Goal: Transaction & Acquisition: Purchase product/service

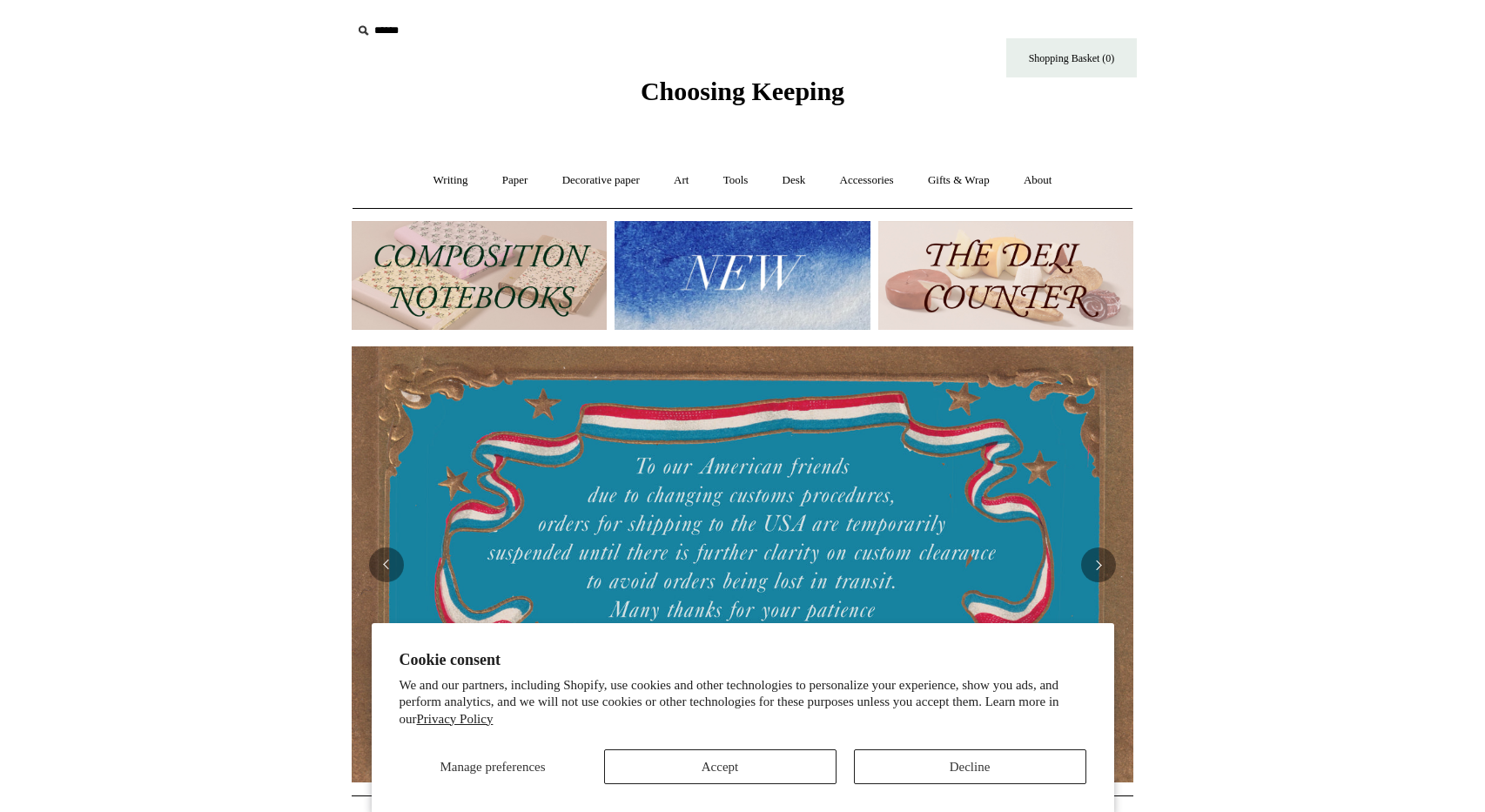
click at [1049, 254] on img at bounding box center [1006, 275] width 255 height 109
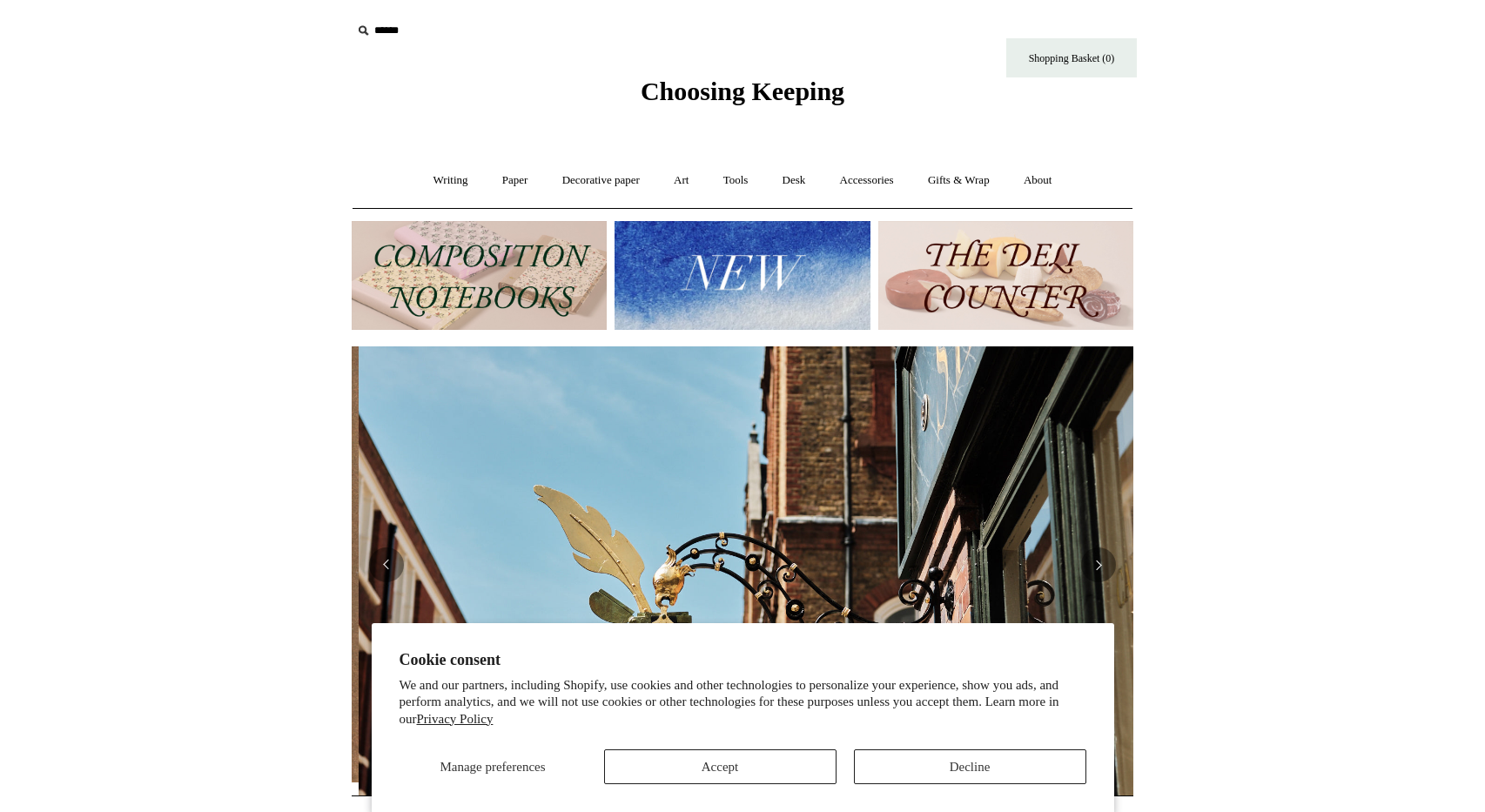
scroll to position [0, 781]
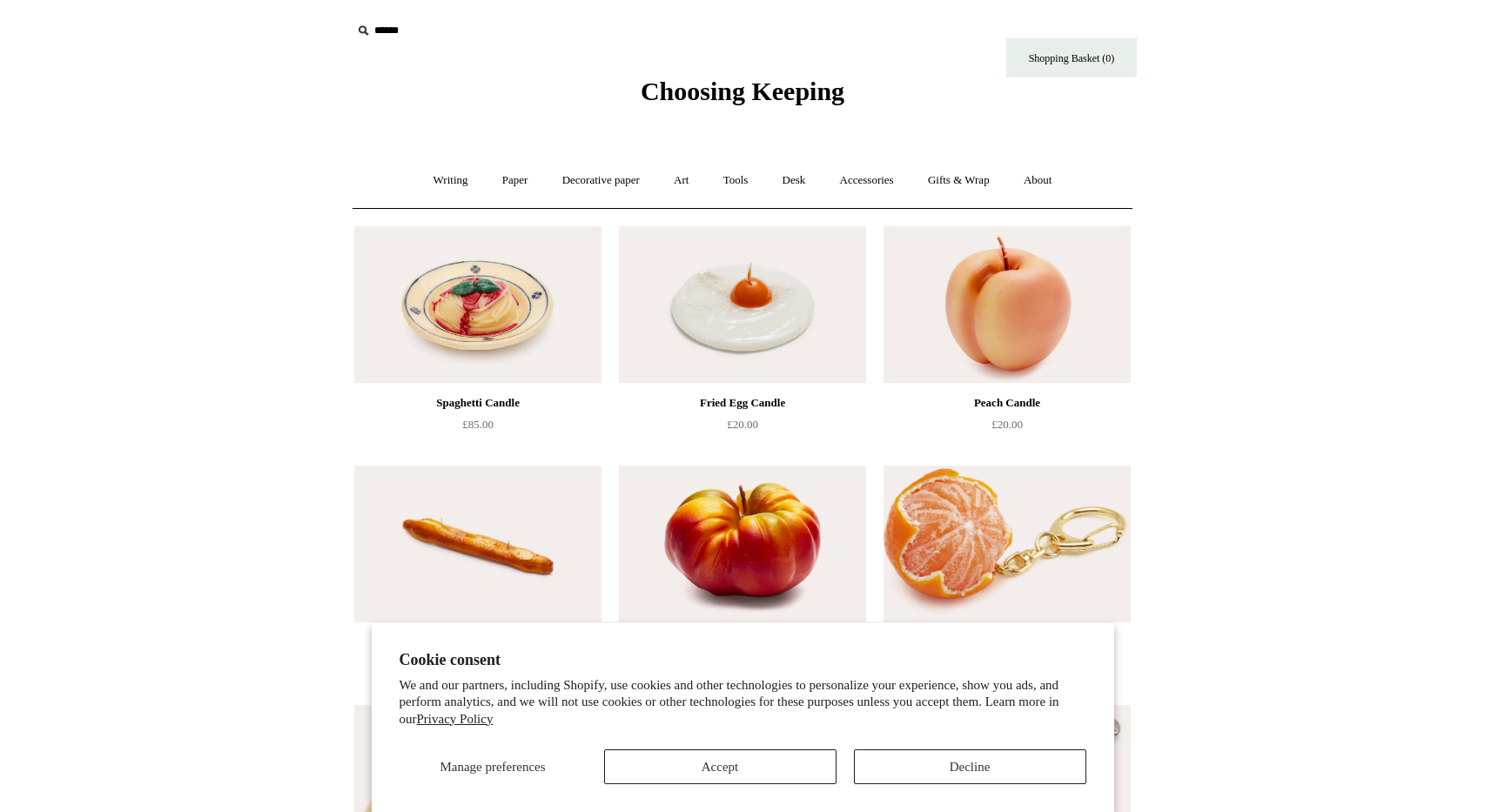
scroll to position [500, 0]
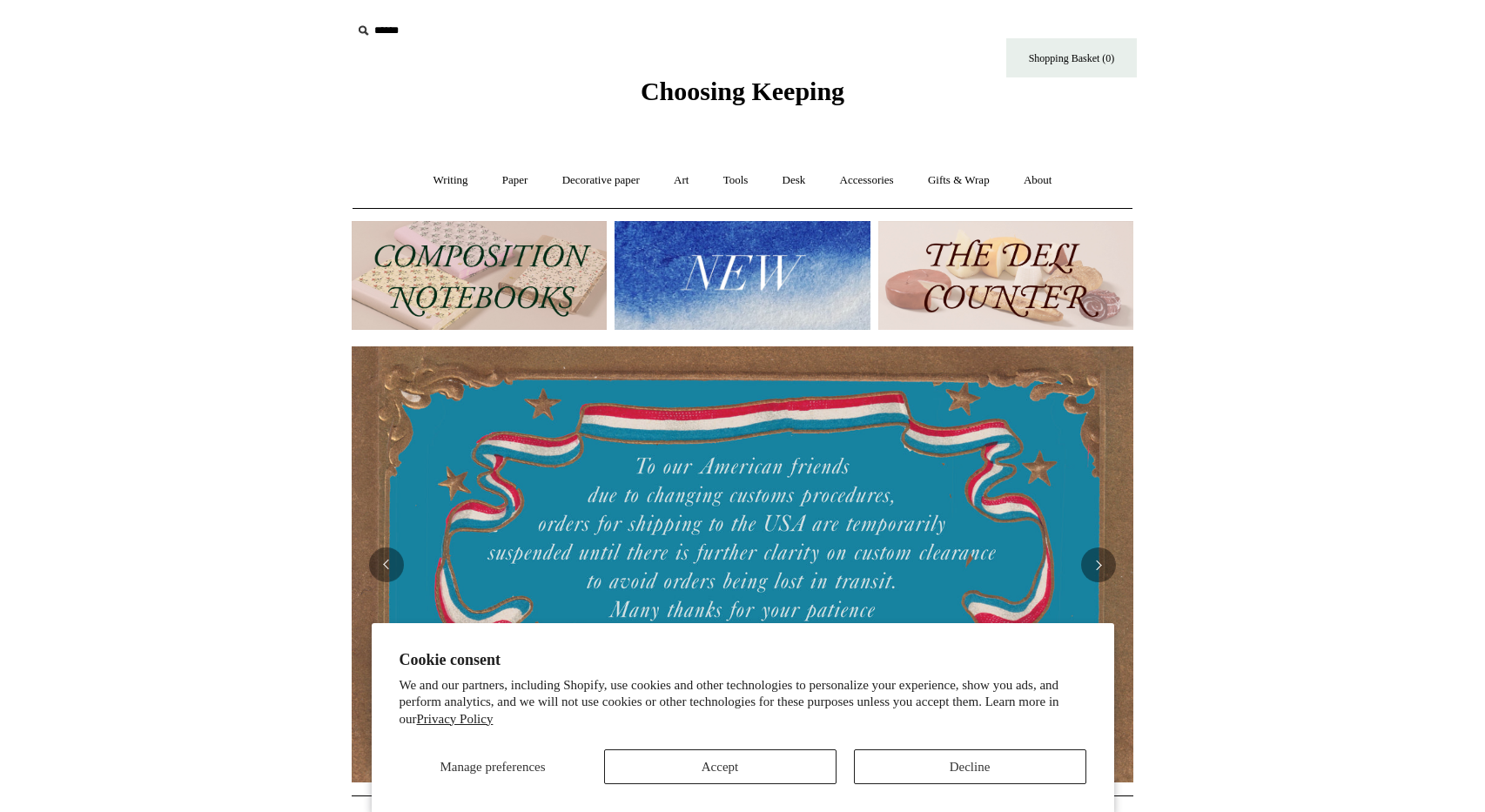
click at [389, 36] on input "text" at bounding box center [459, 31] width 214 height 32
type input "******"
click at [542, 15] on input "*" at bounding box center [550, 30] width 18 height 31
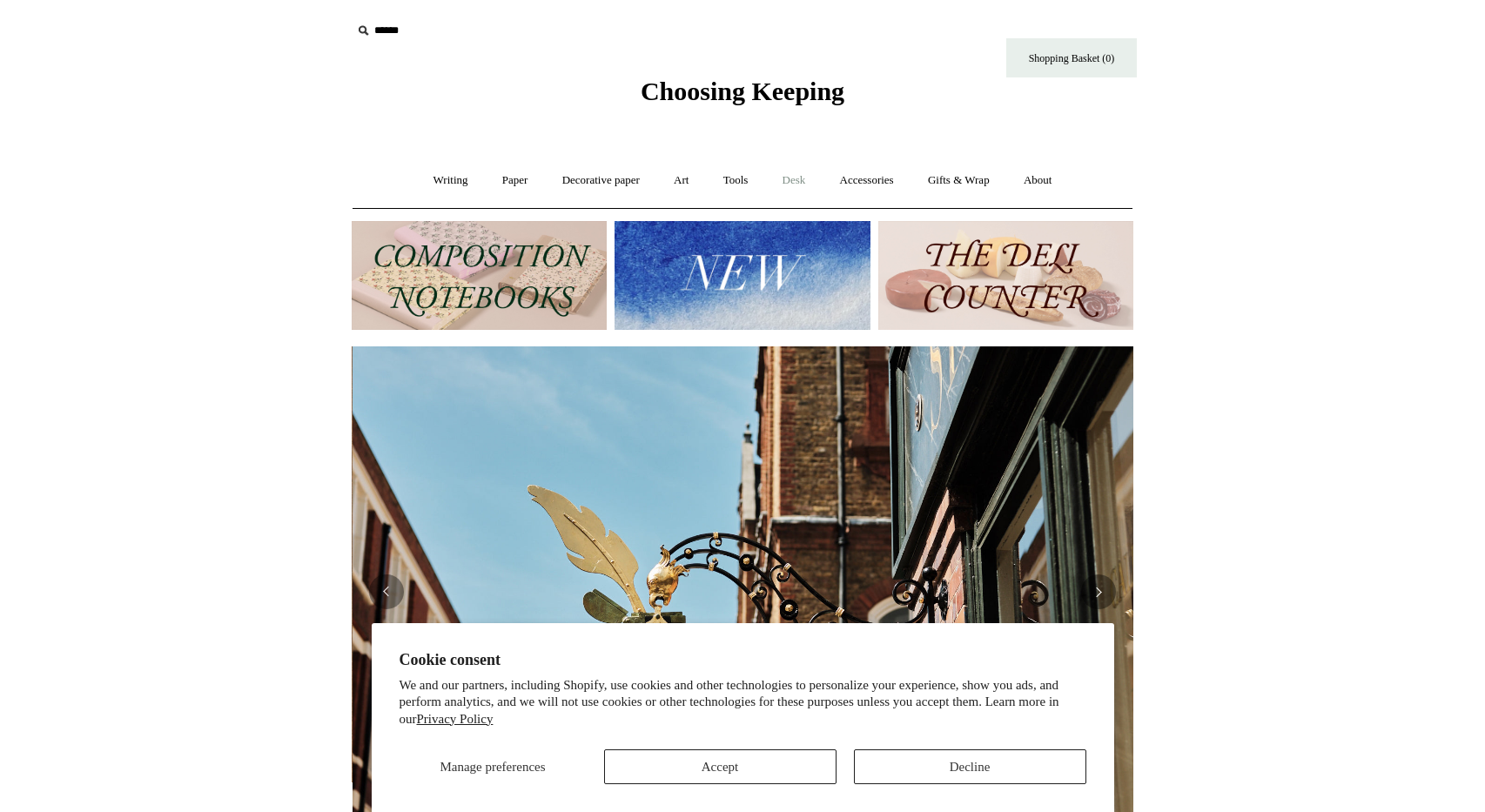
scroll to position [0, 781]
click at [968, 170] on link "Gifts & Wrap +" at bounding box center [959, 180] width 94 height 46
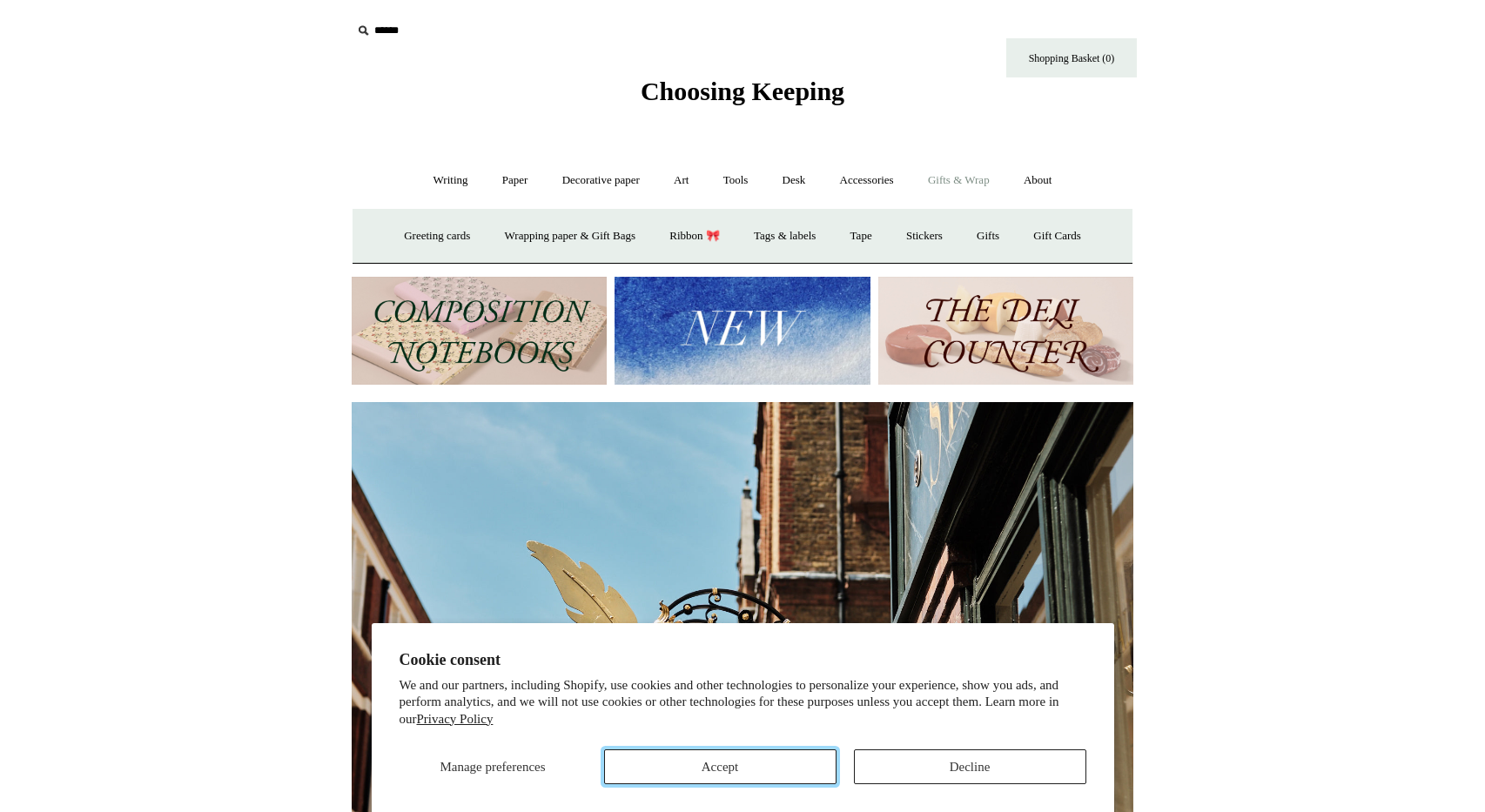
click at [771, 778] on button "Accept" at bounding box center [721, 766] width 232 height 35
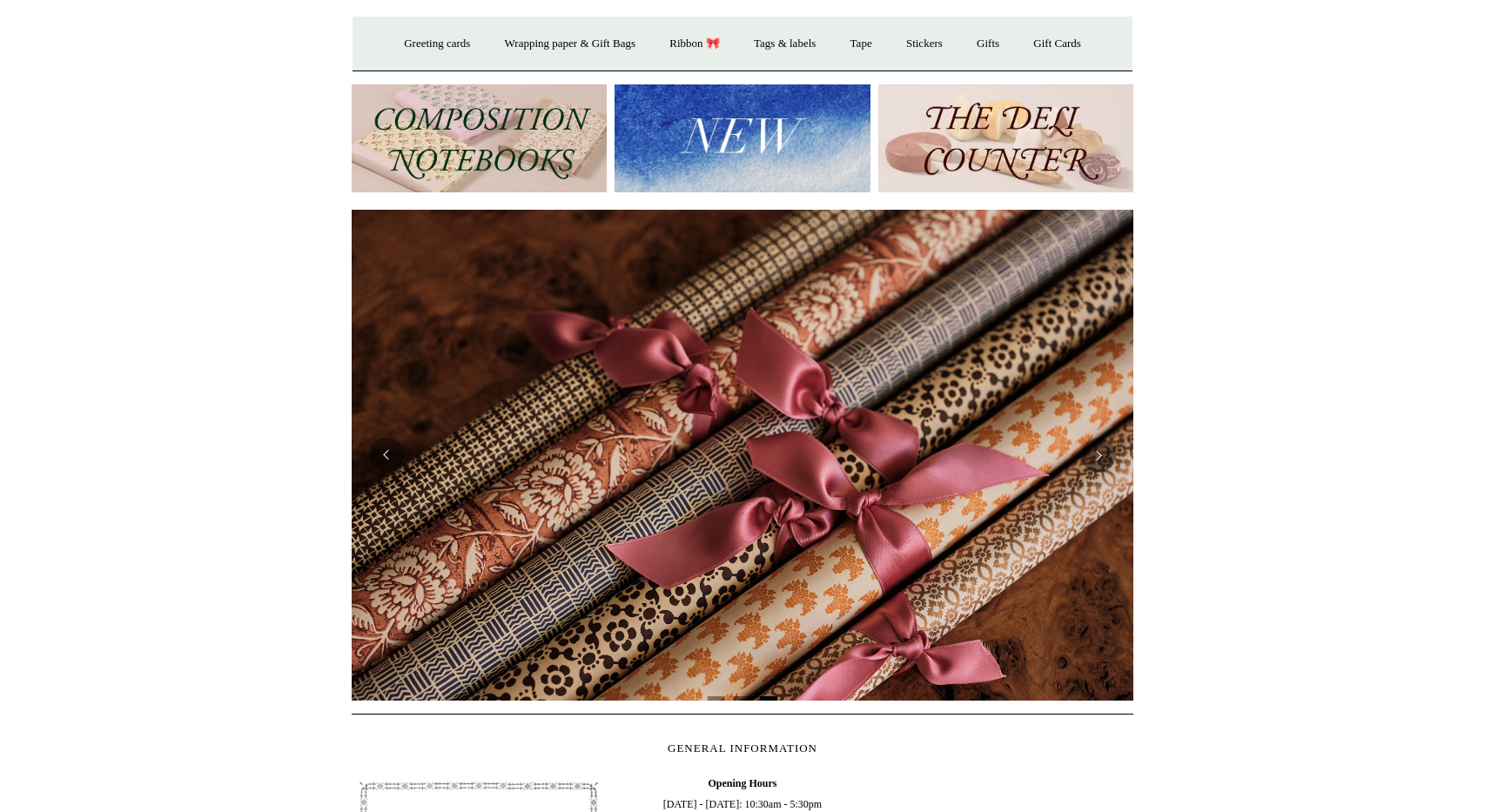
scroll to position [0, 0]
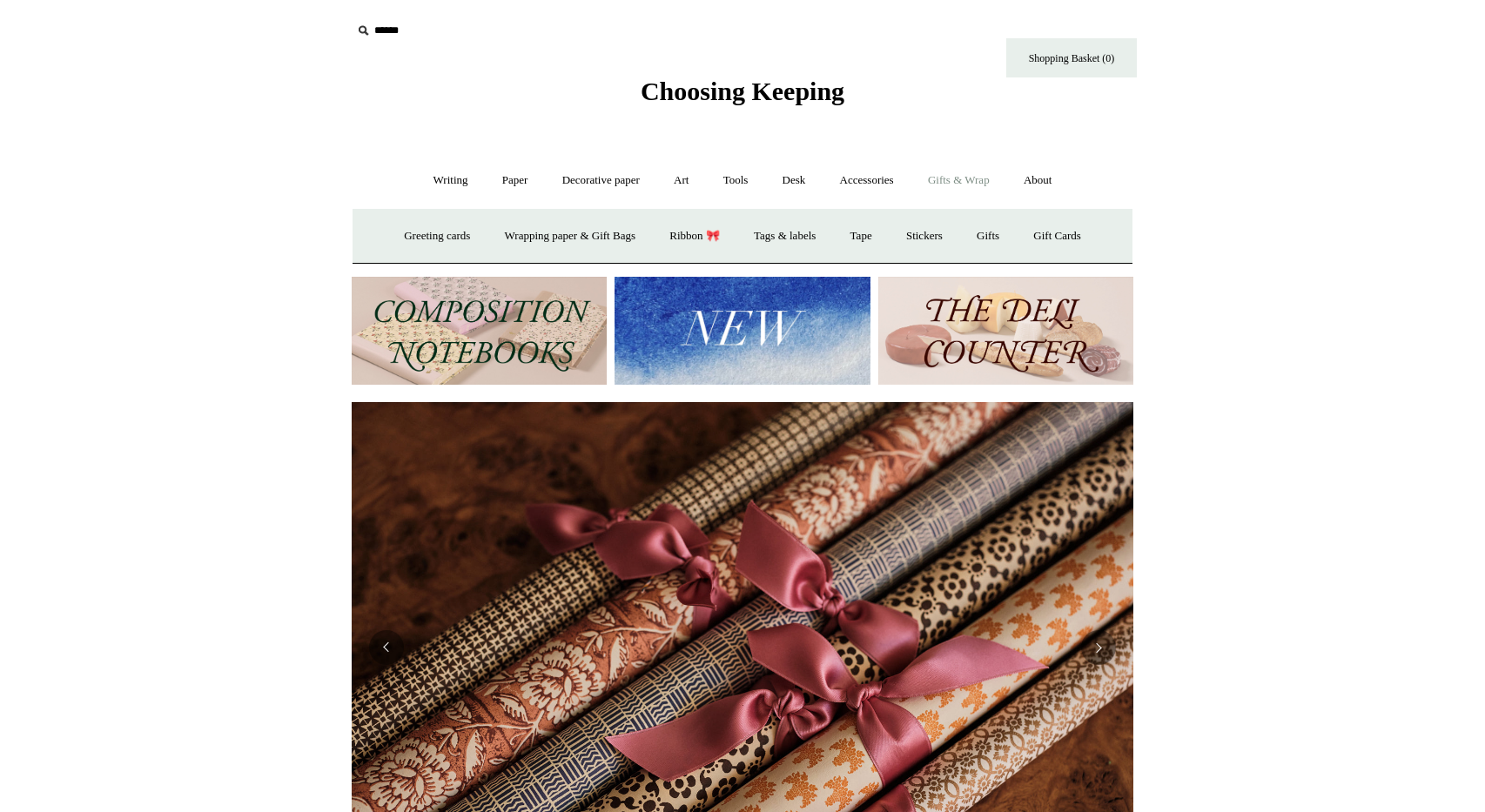
click at [876, 605] on img at bounding box center [742, 647] width 781 height 491
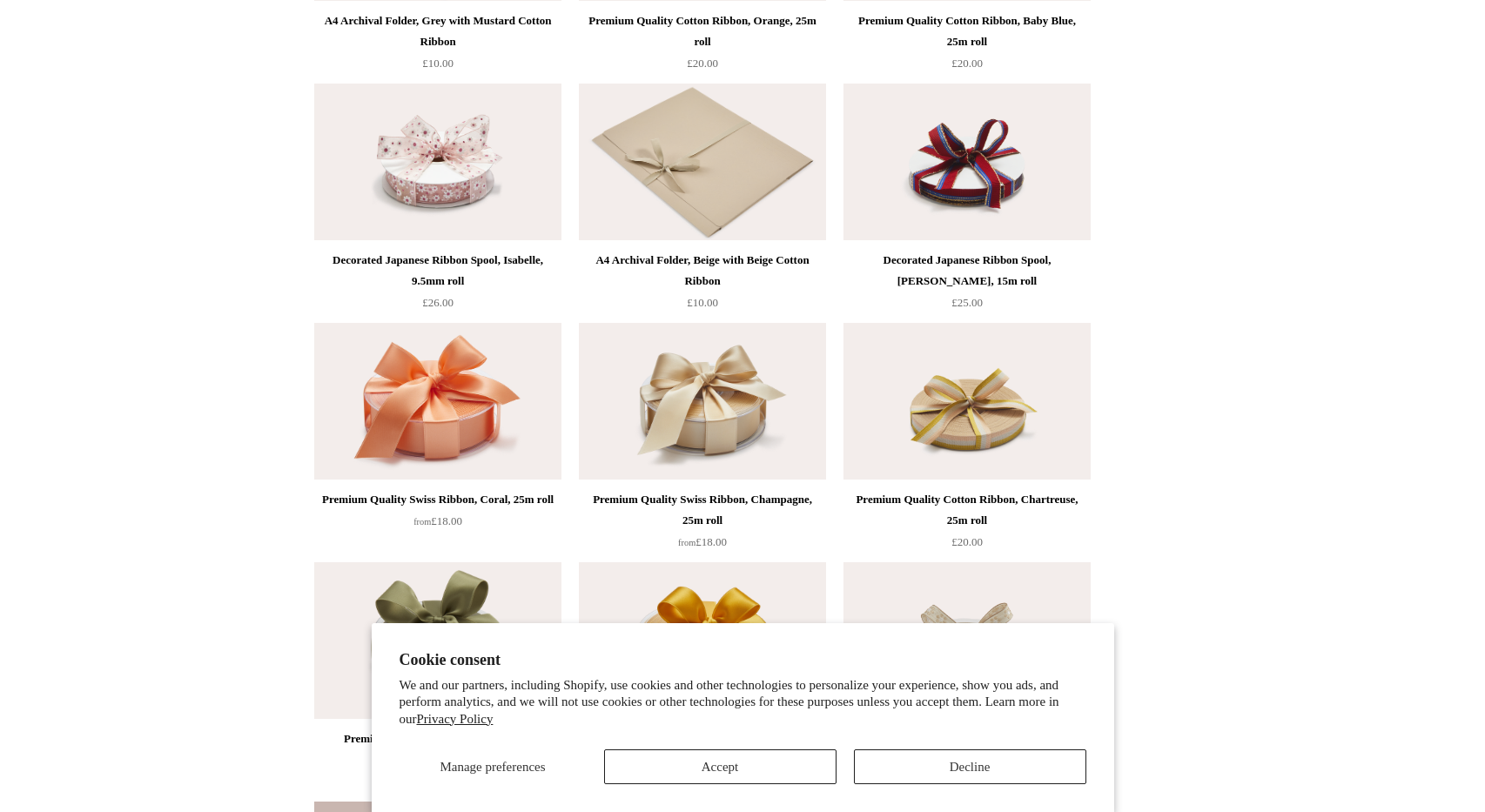
scroll to position [425, 0]
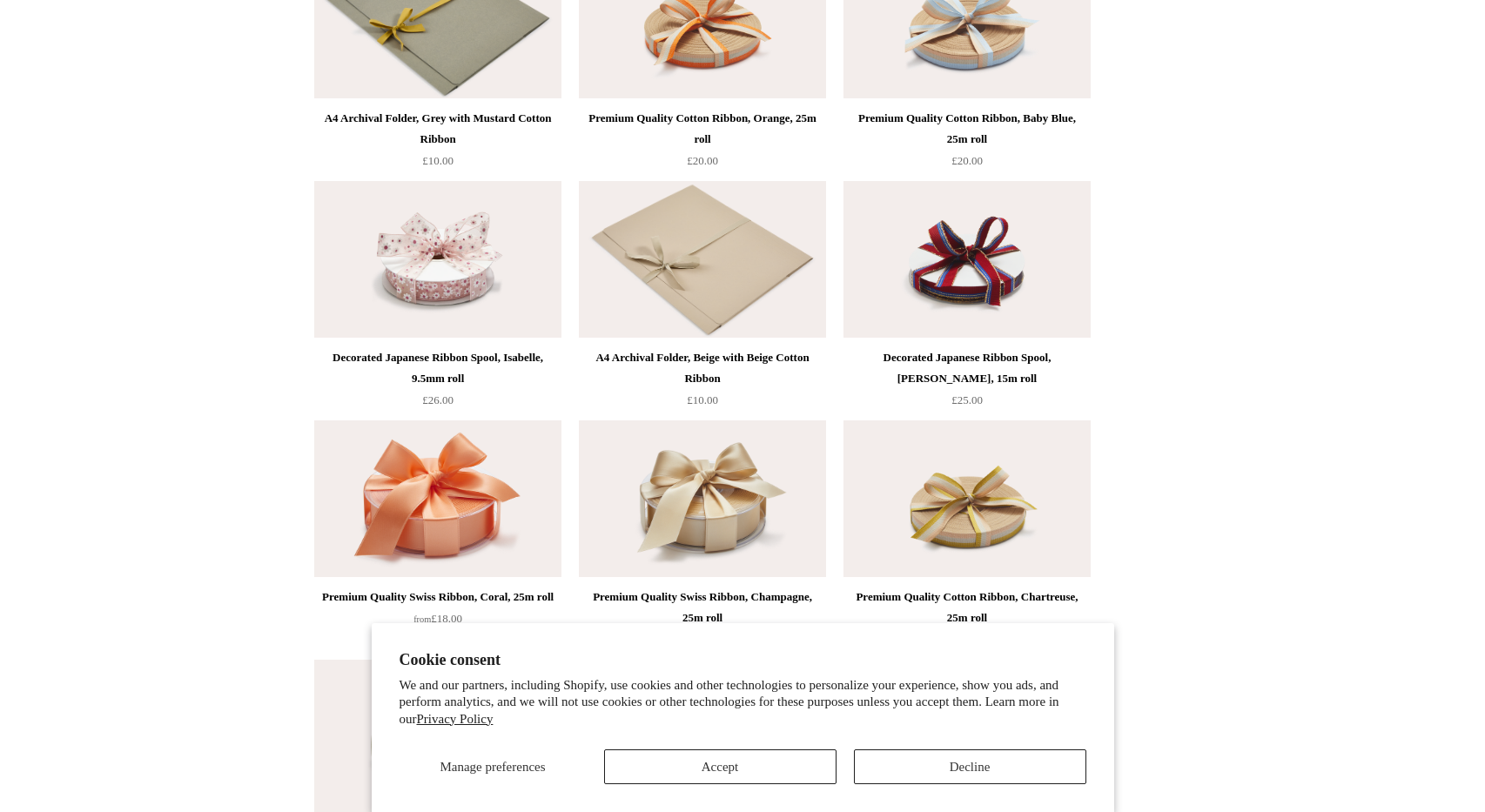
click at [704, 39] on img at bounding box center [703, 20] width 247 height 156
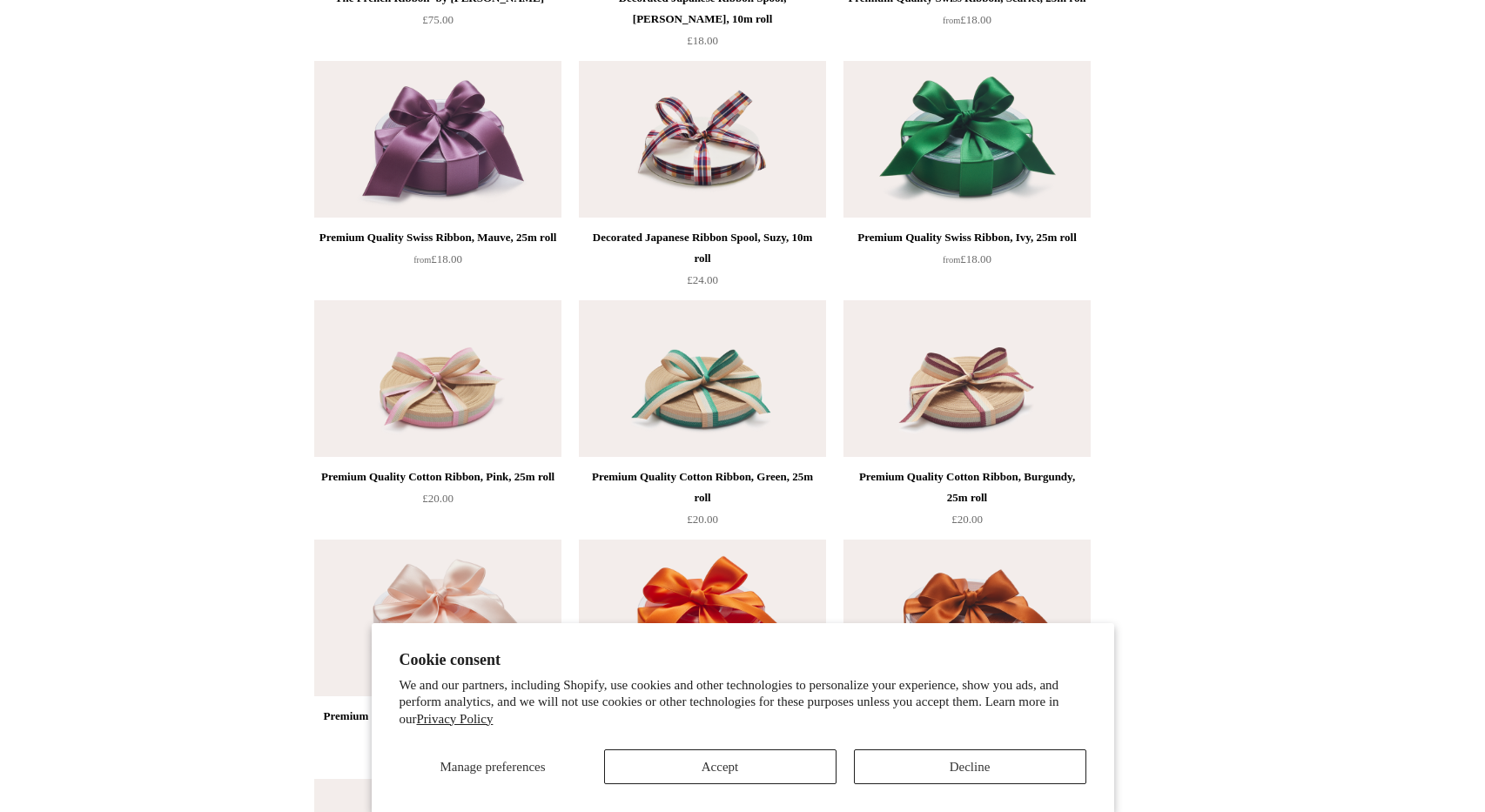
scroll to position [1723, 0]
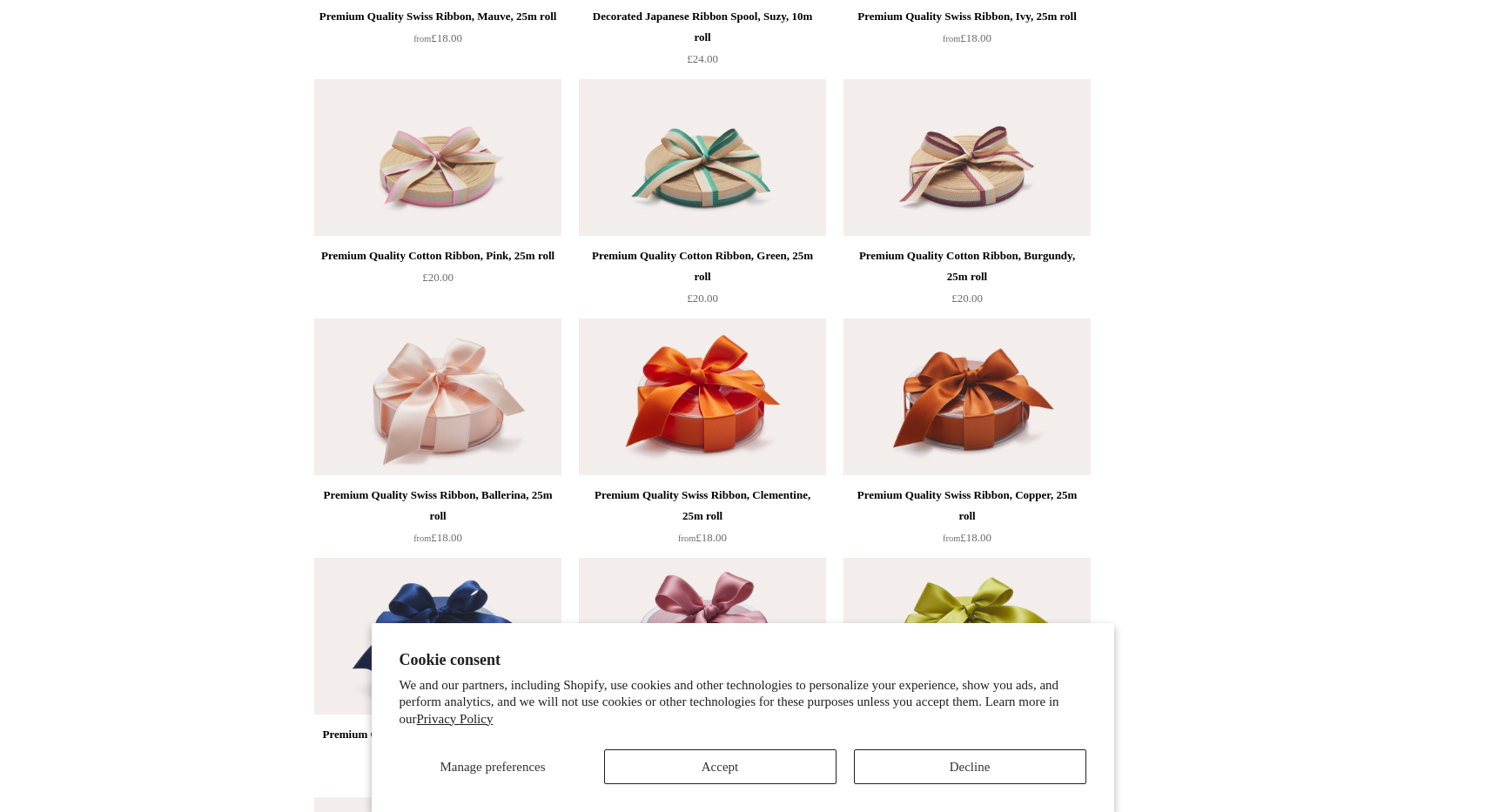
click at [1012, 178] on img at bounding box center [967, 157] width 247 height 156
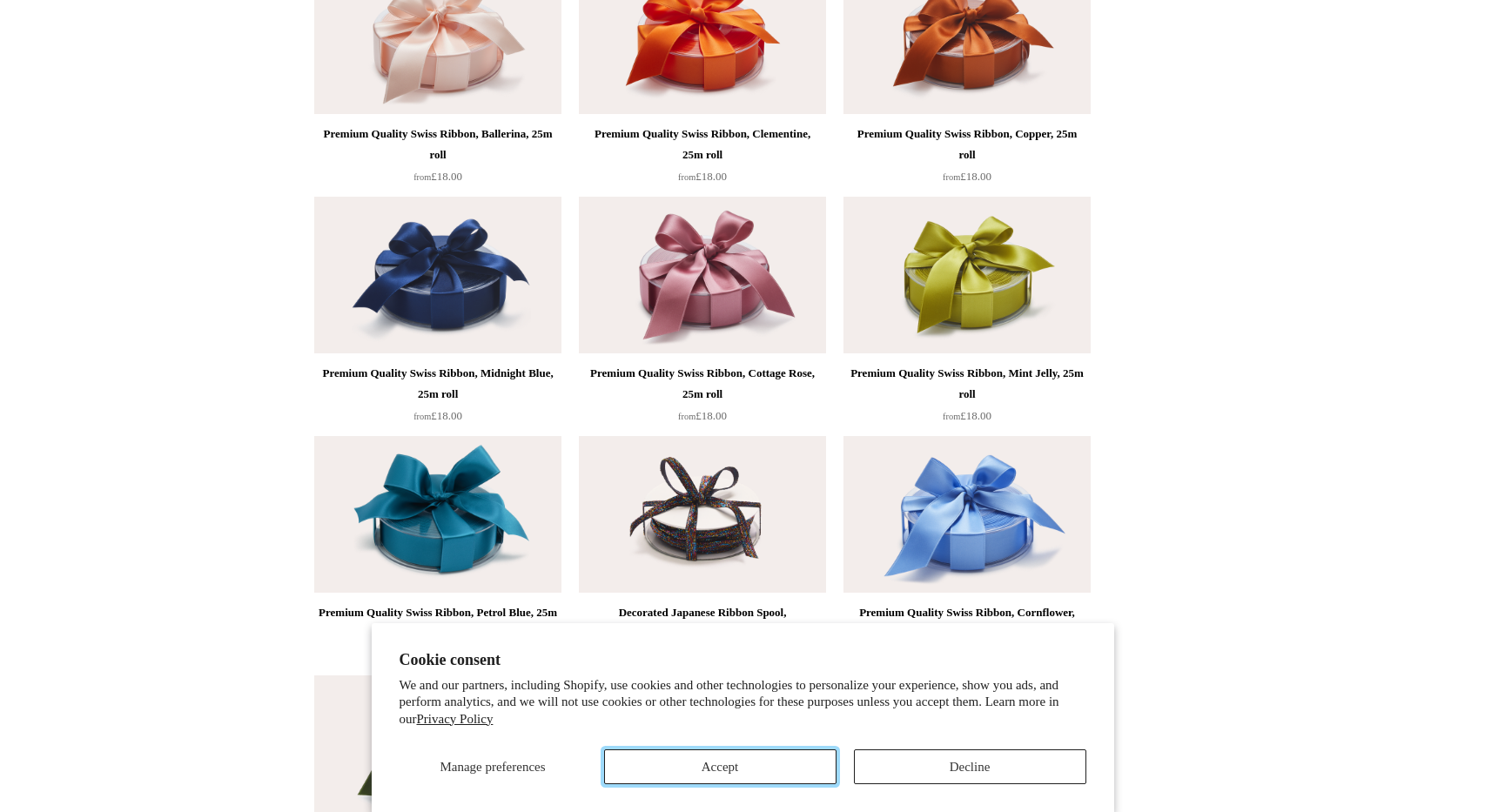
click at [749, 767] on button "Accept" at bounding box center [721, 766] width 232 height 35
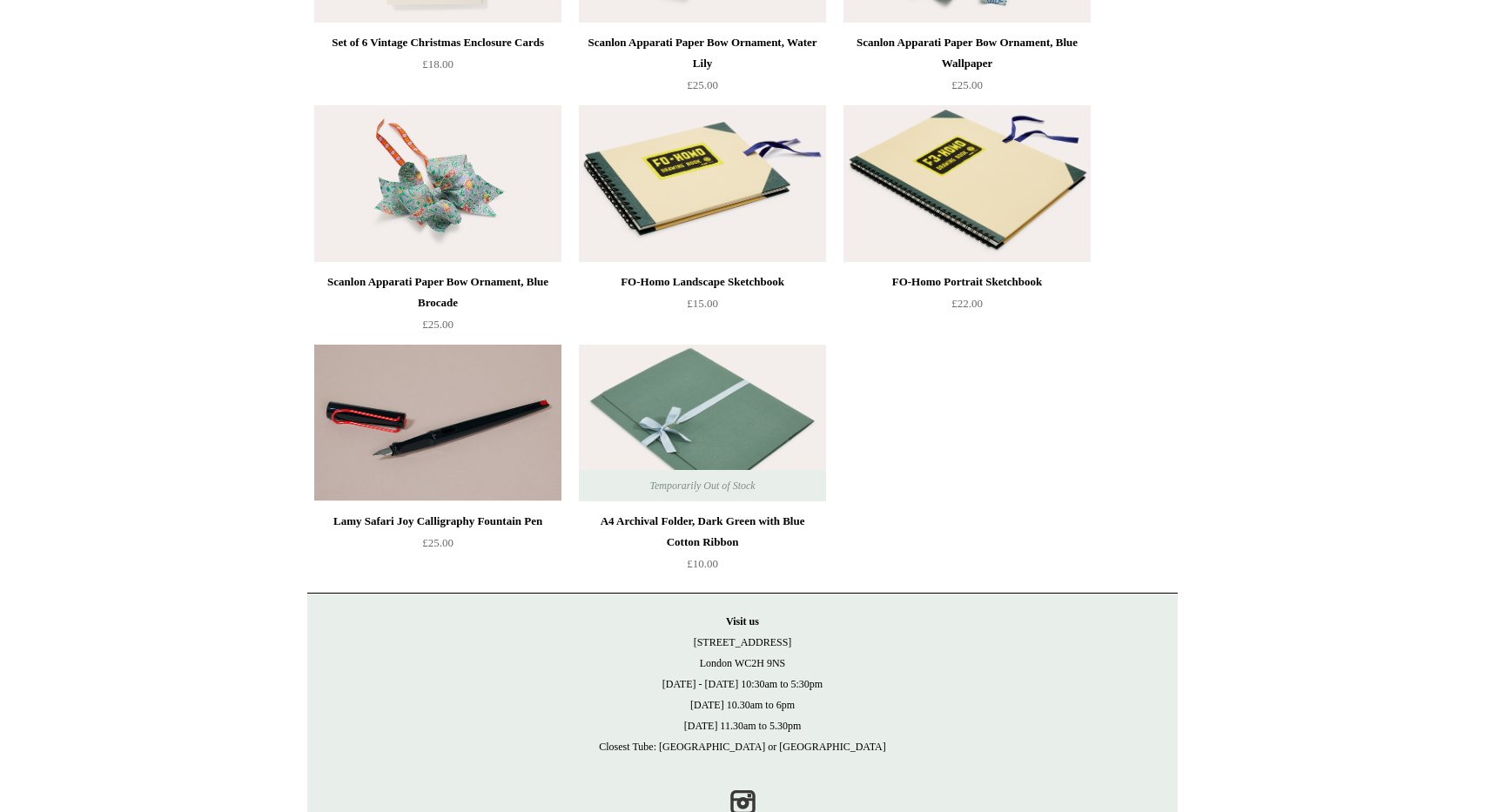
scroll to position [5579, 0]
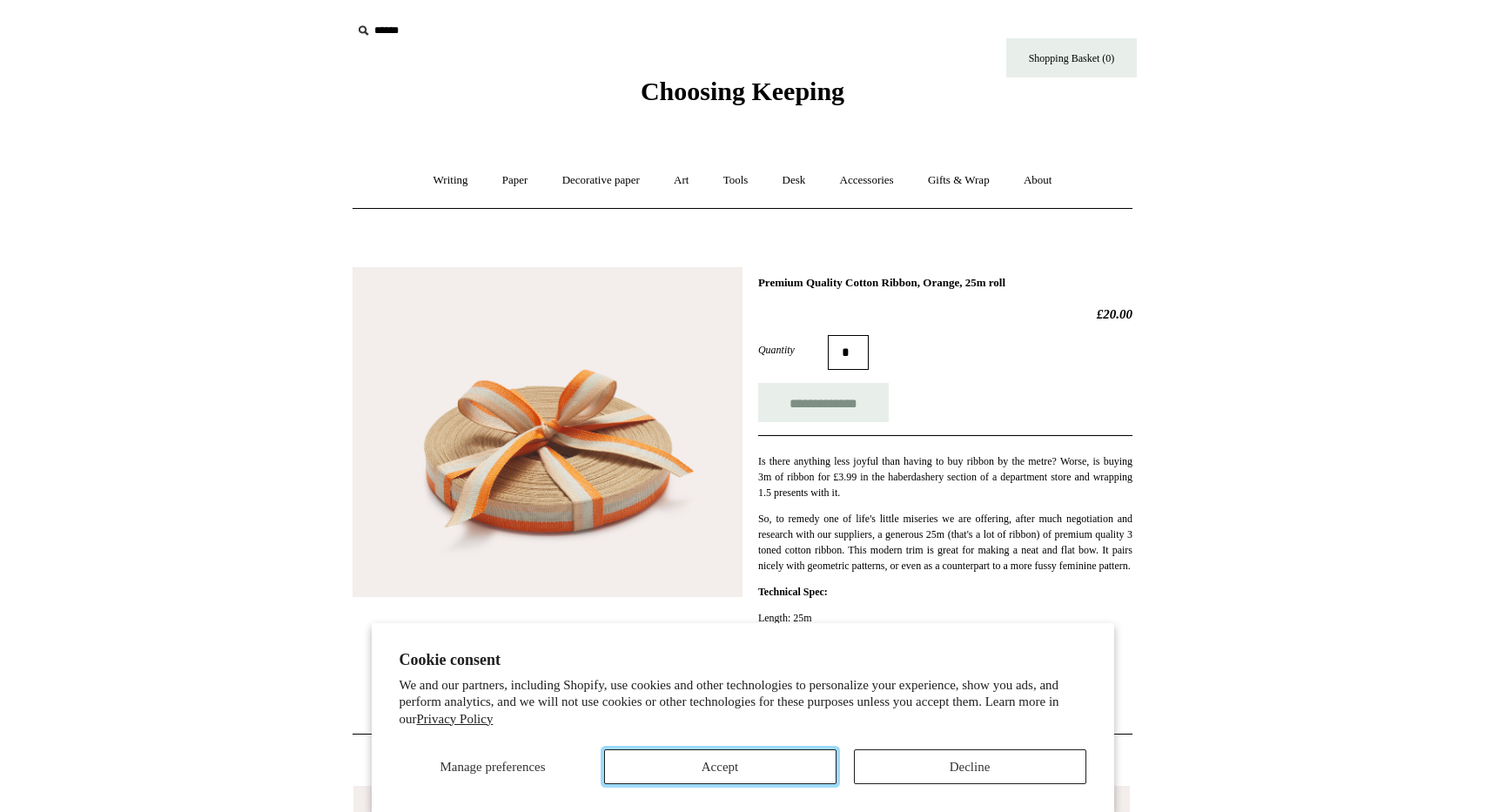
click at [775, 764] on button "Accept" at bounding box center [721, 766] width 232 height 35
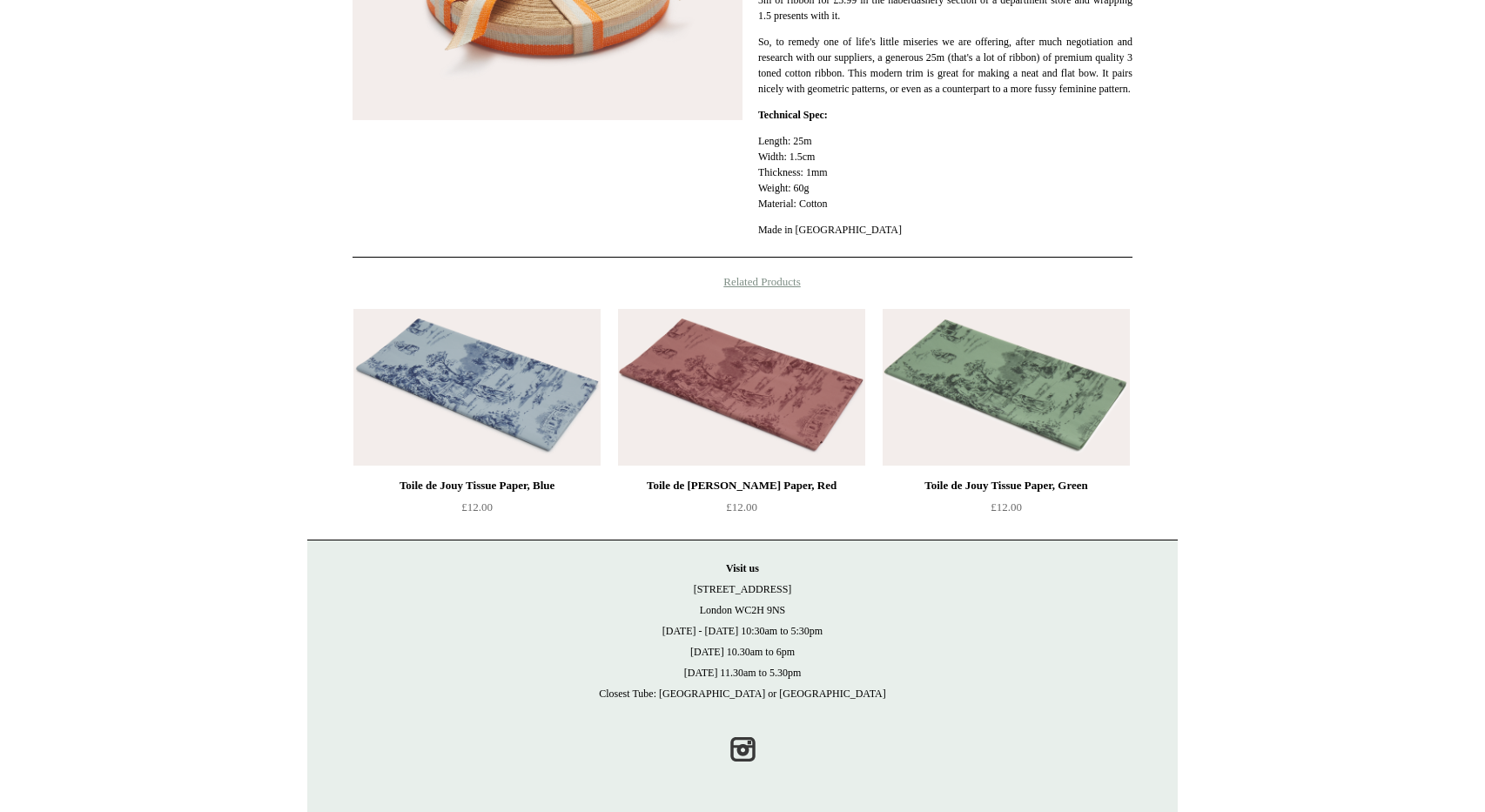
scroll to position [493, 0]
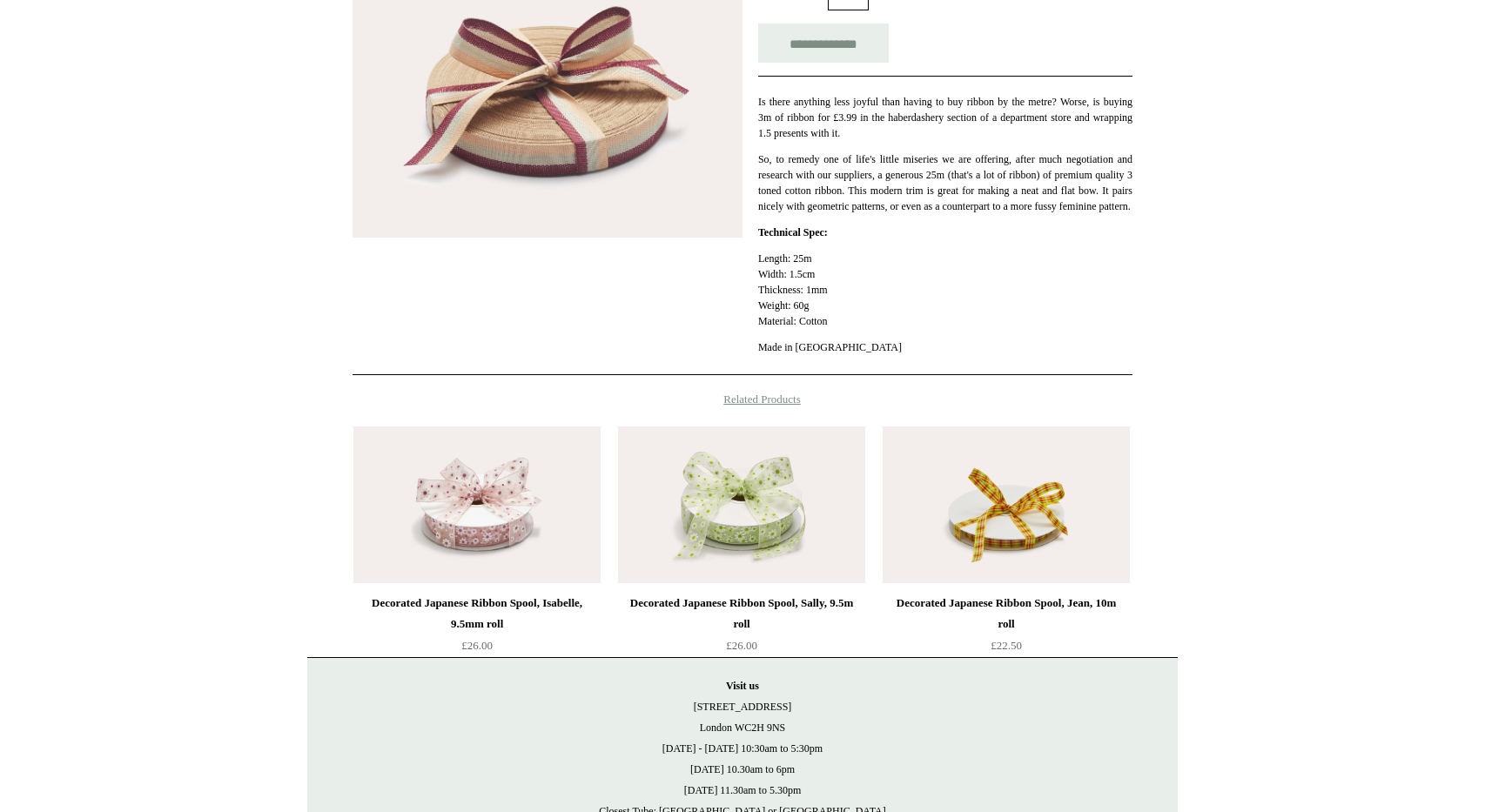
scroll to position [155, 0]
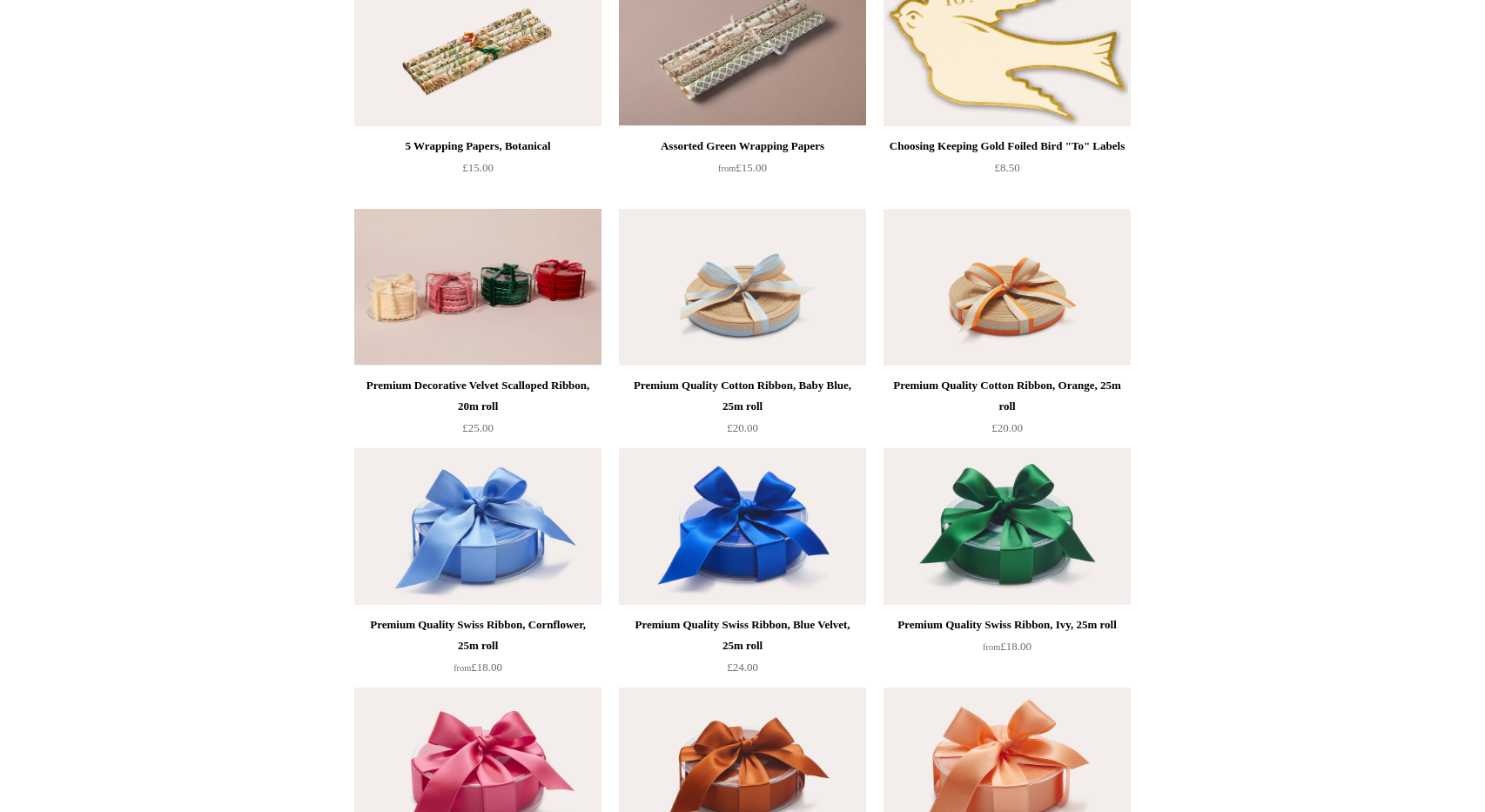
scroll to position [2183, 0]
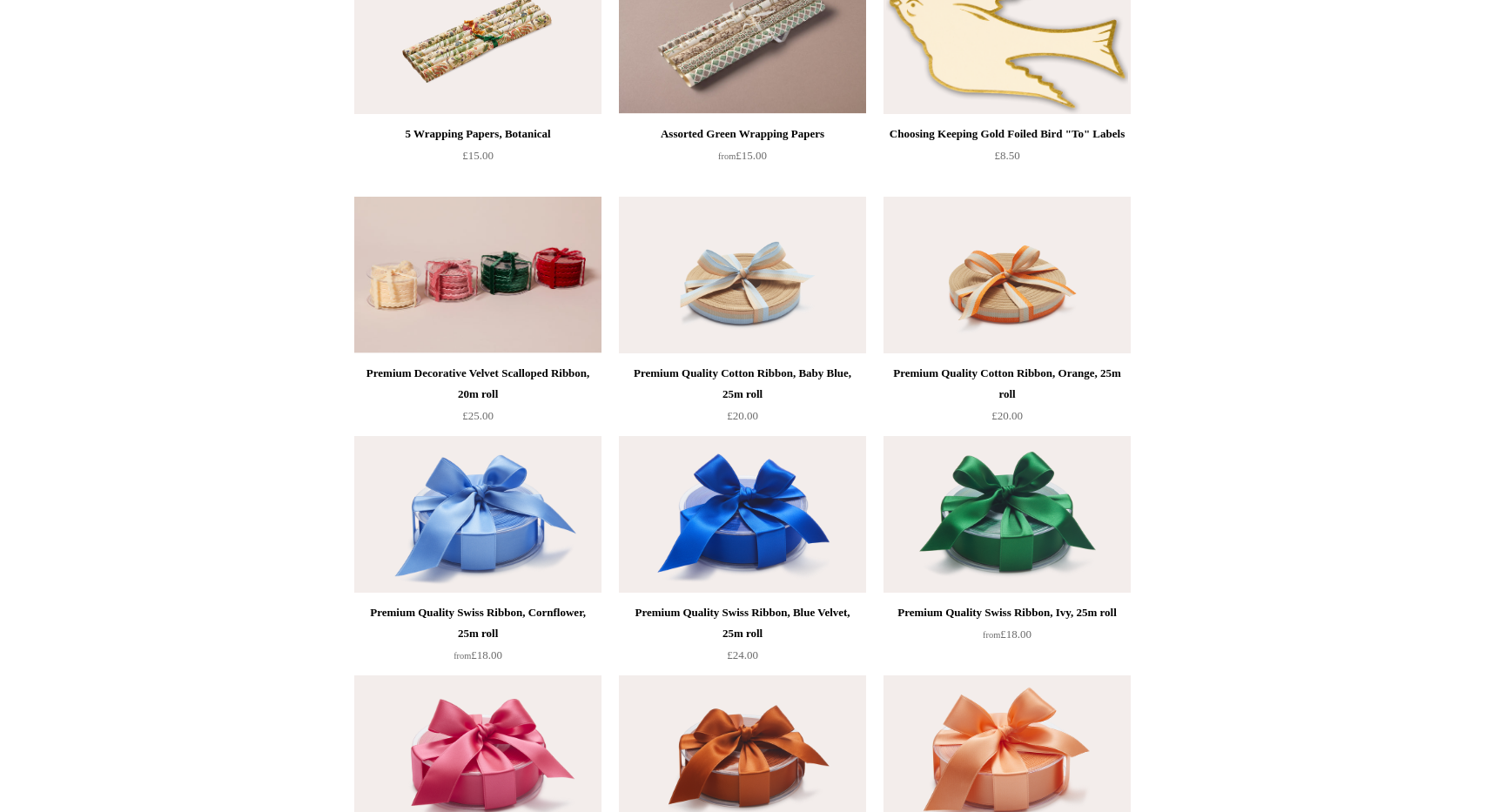
click at [752, 282] on img at bounding box center [742, 274] width 247 height 156
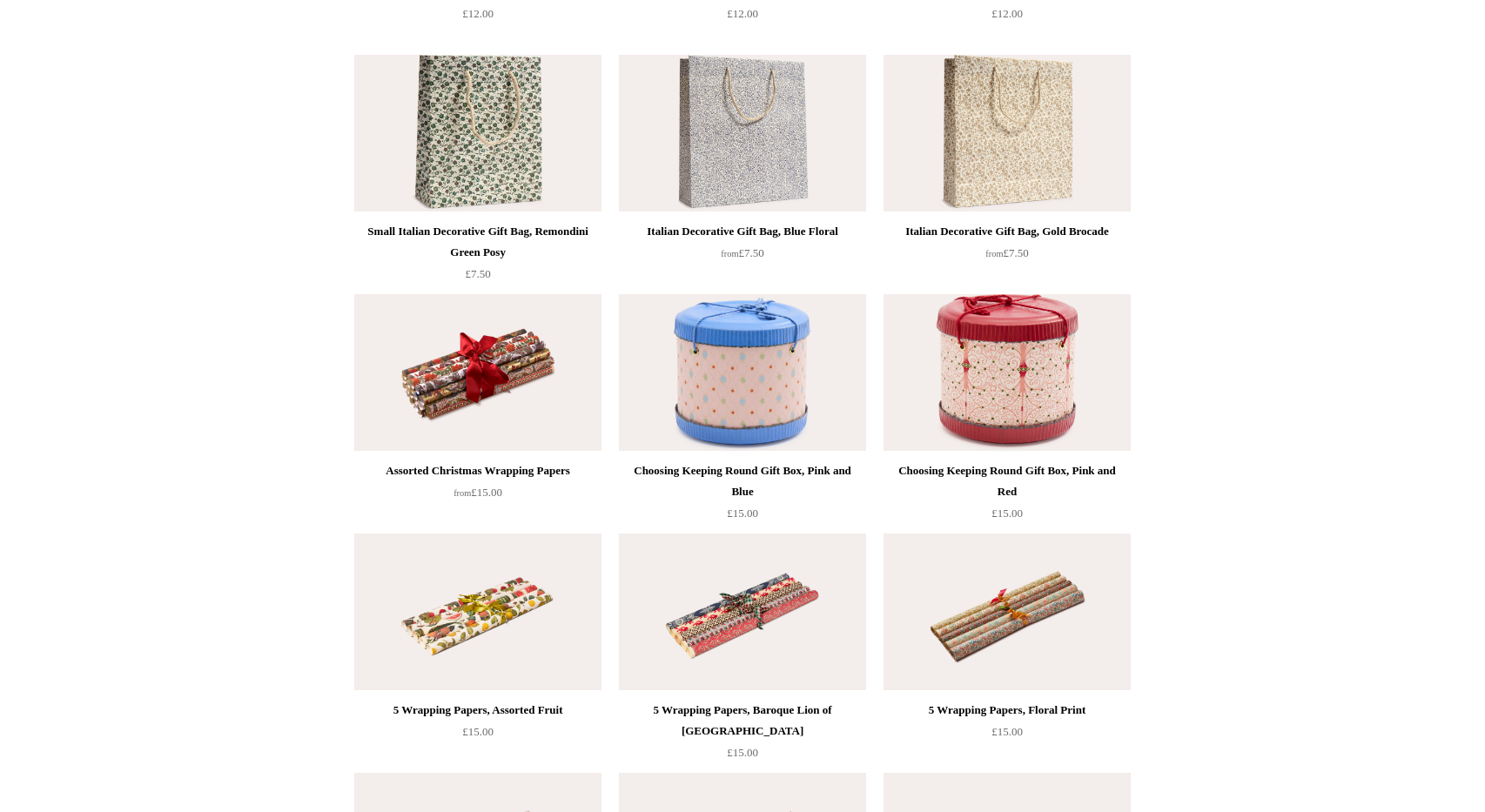
scroll to position [0, 0]
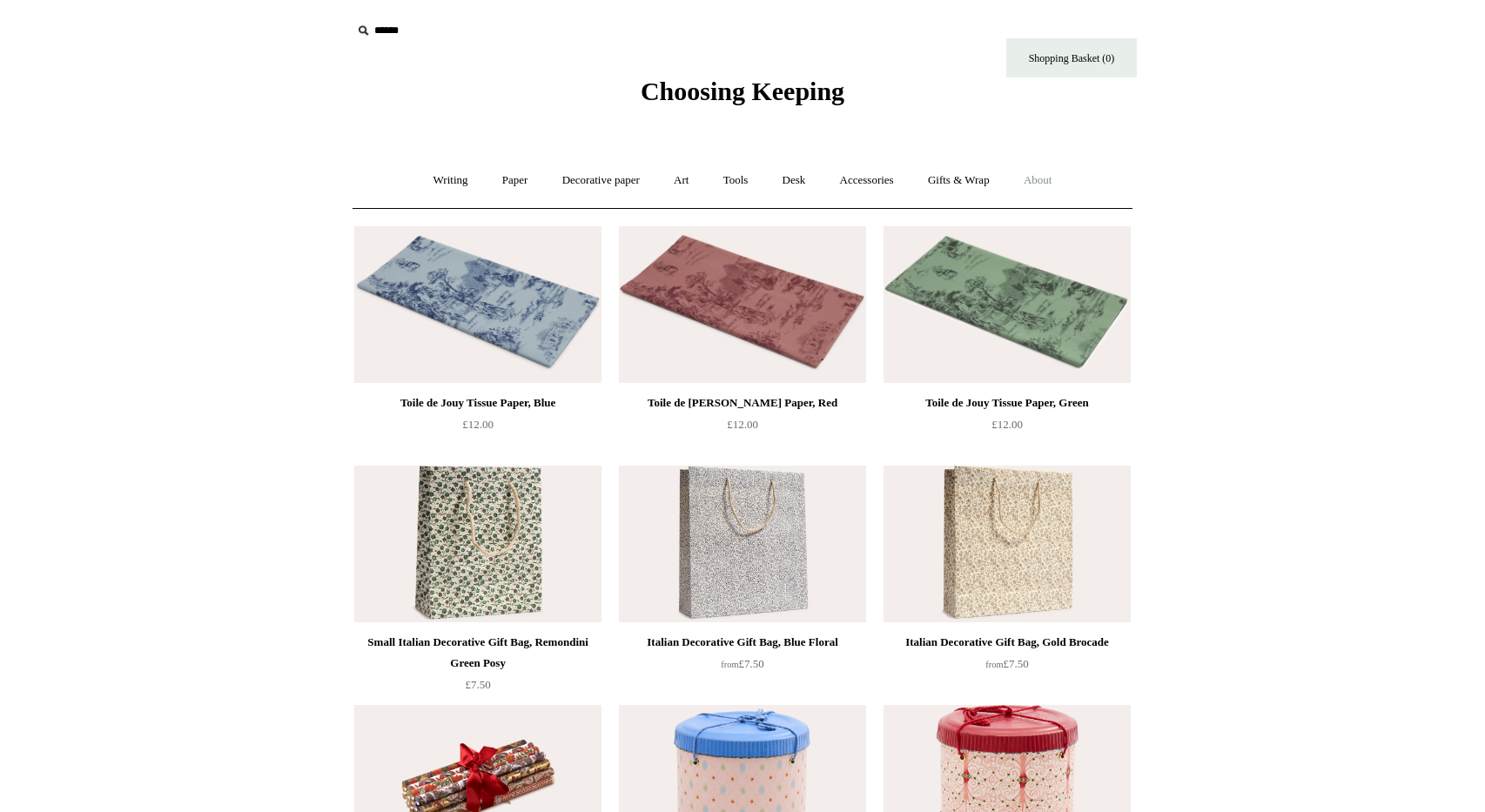
click at [1064, 179] on link "About +" at bounding box center [1038, 180] width 60 height 46
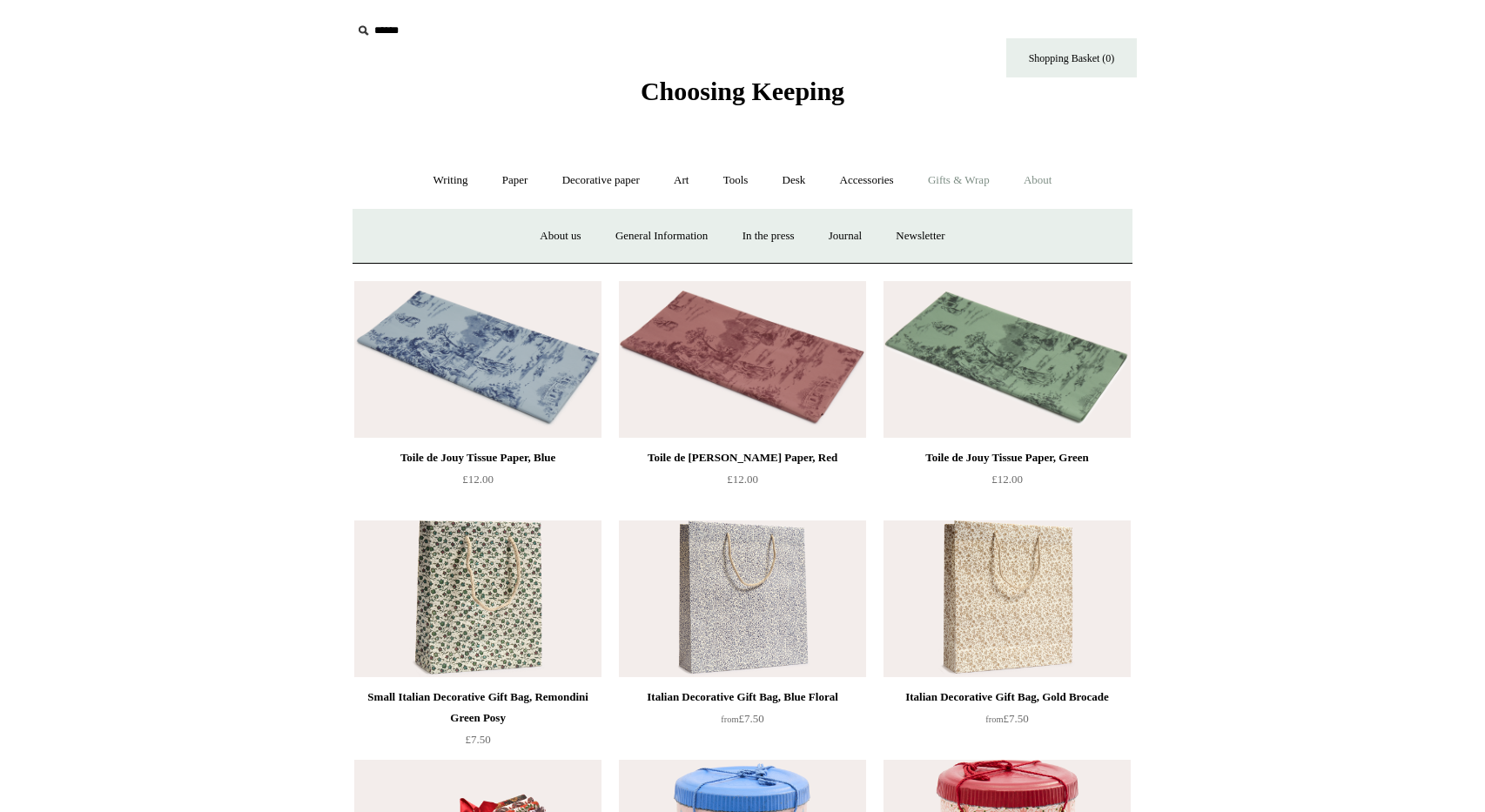
click at [983, 177] on link "Gifts & Wrap +" at bounding box center [959, 180] width 94 height 46
click at [690, 239] on link "Ribbon 🎀" at bounding box center [694, 236] width 81 height 46
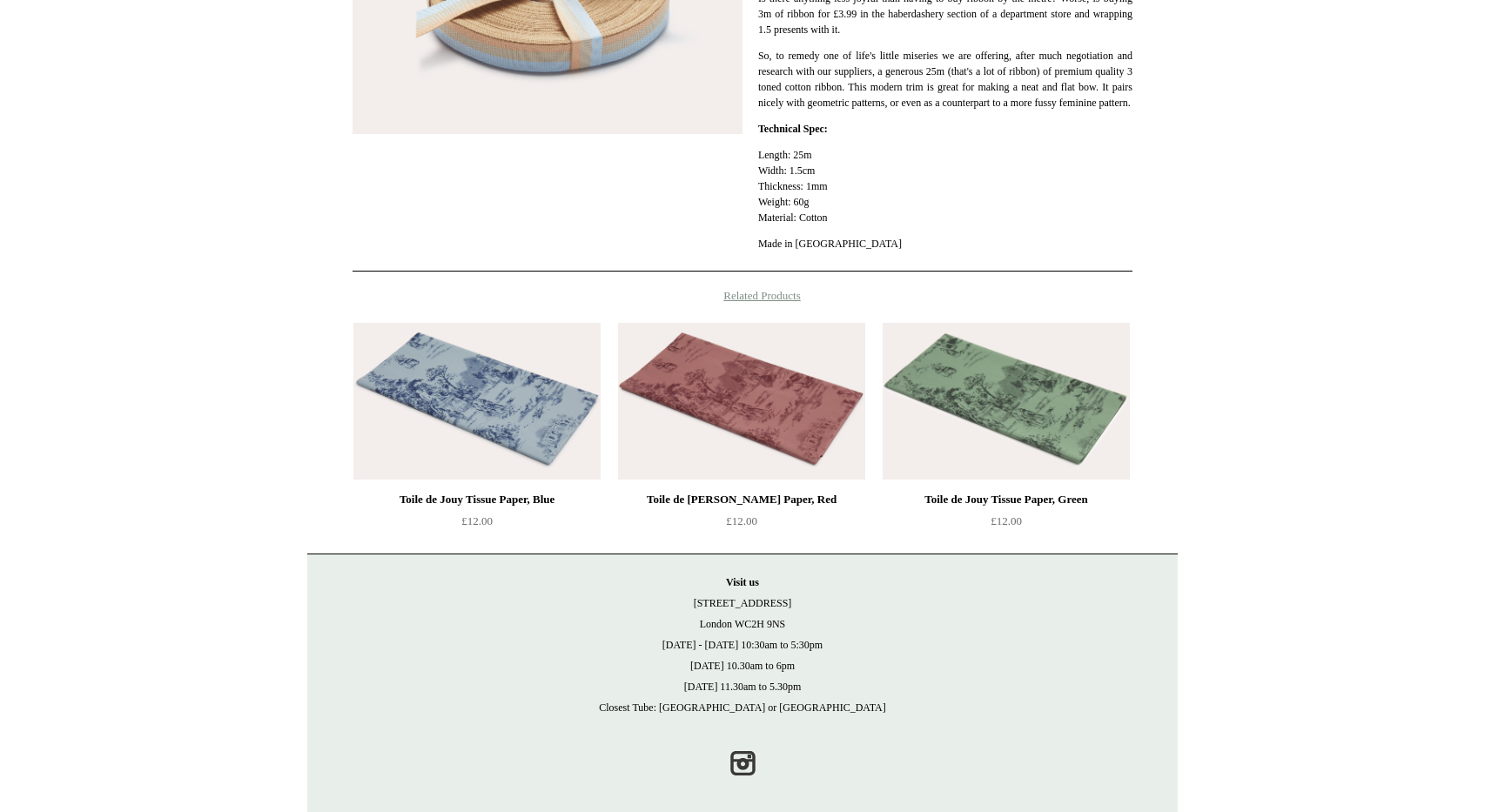
scroll to position [493, 0]
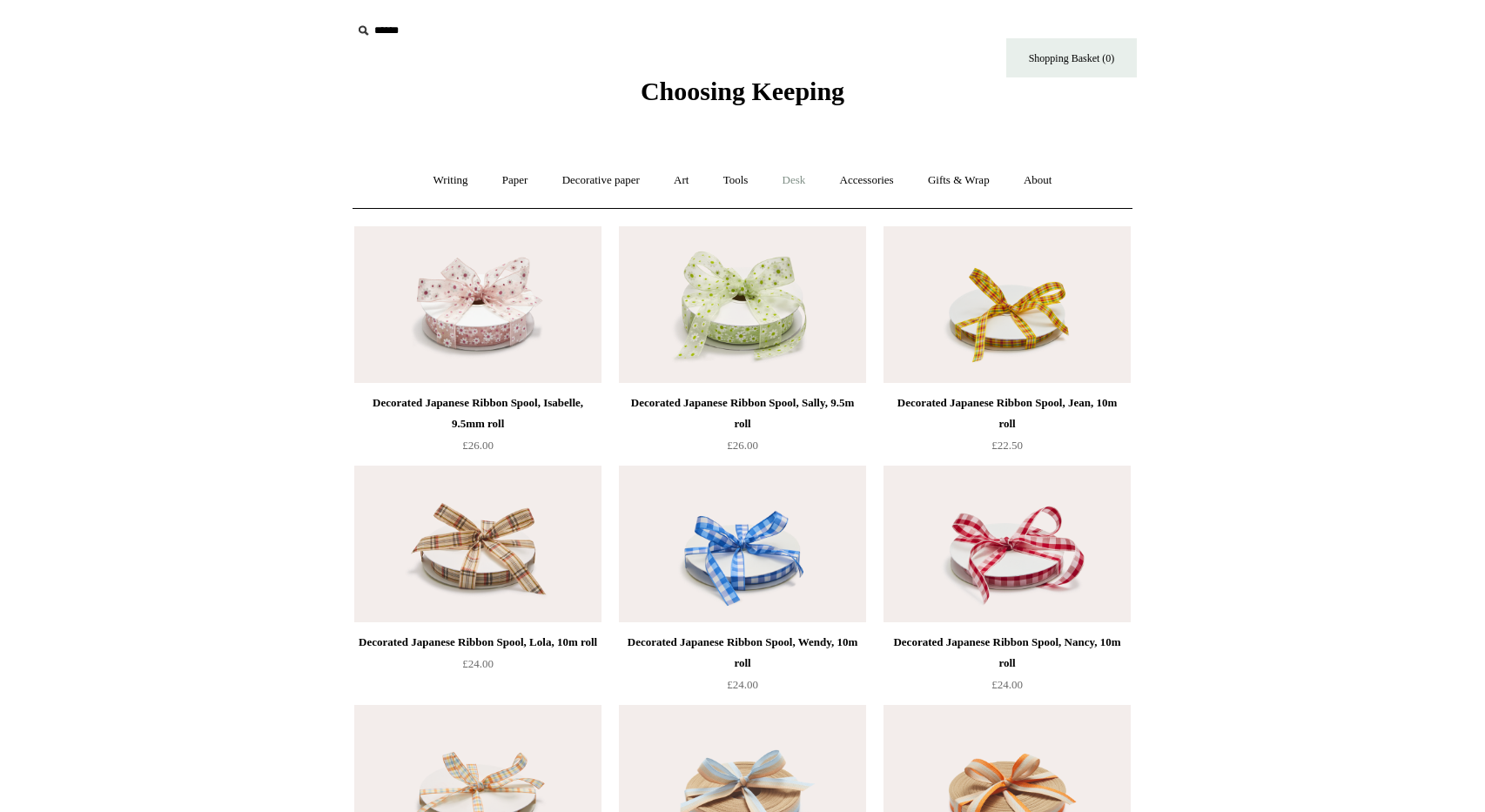
click at [799, 185] on link "Desk +" at bounding box center [794, 180] width 55 height 46
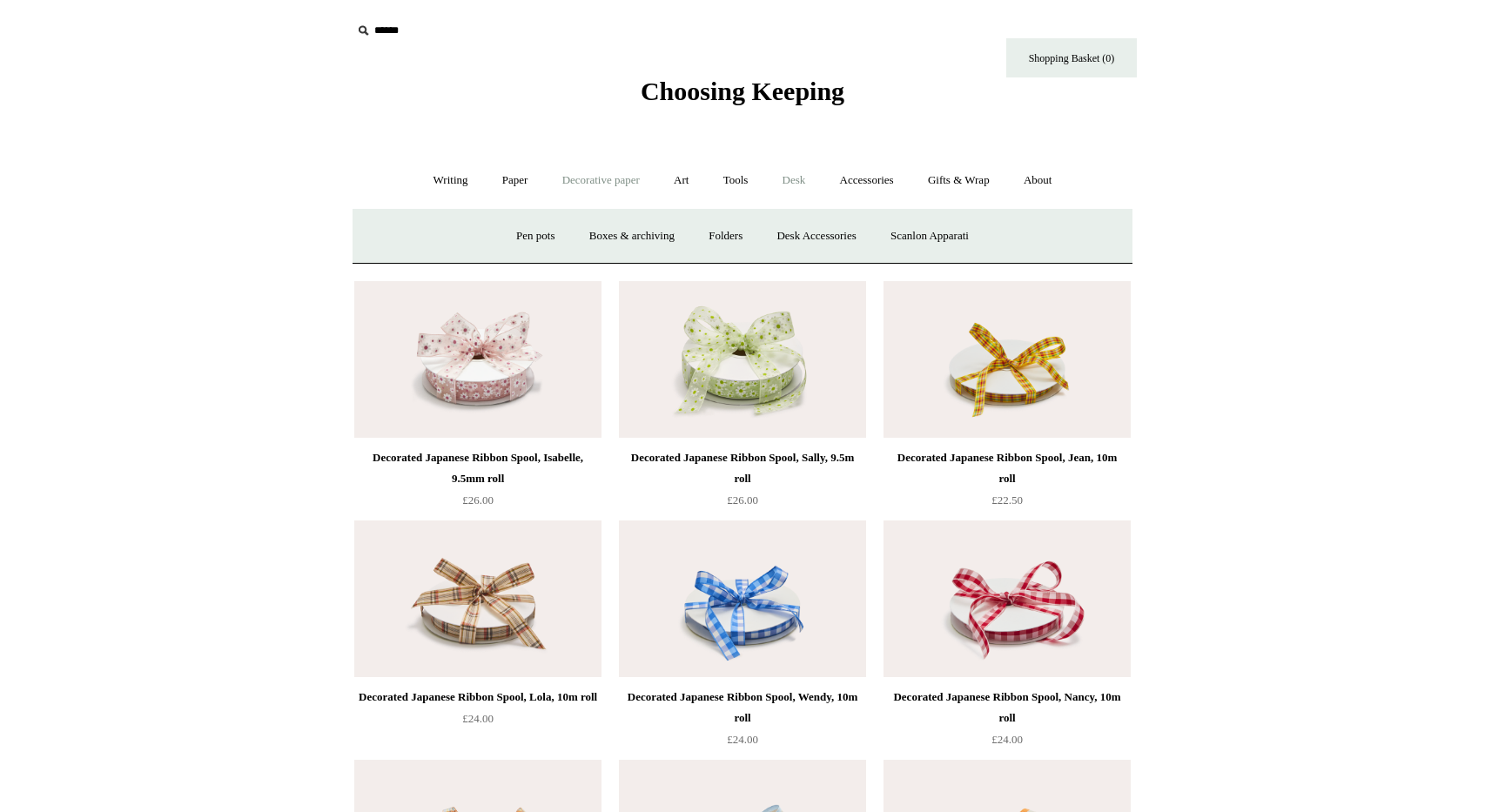
click at [590, 158] on link "Decorative paper +" at bounding box center [601, 180] width 109 height 46
click at [426, 177] on link "Writing +" at bounding box center [451, 180] width 66 height 46
click at [866, 239] on link "Wood pencils +" at bounding box center [849, 236] width 94 height 46
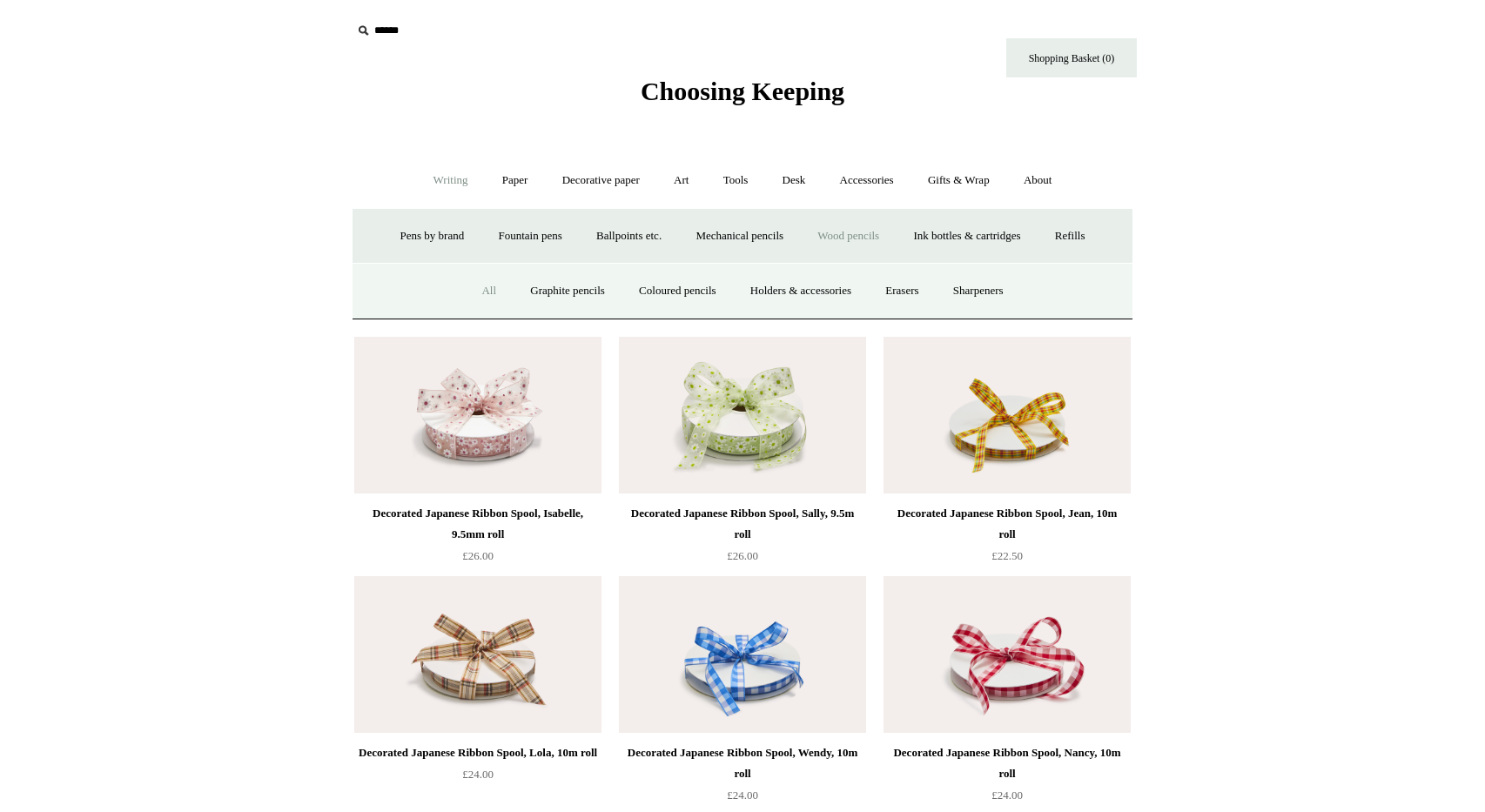
click at [482, 294] on link "All" at bounding box center [488, 291] width 46 height 46
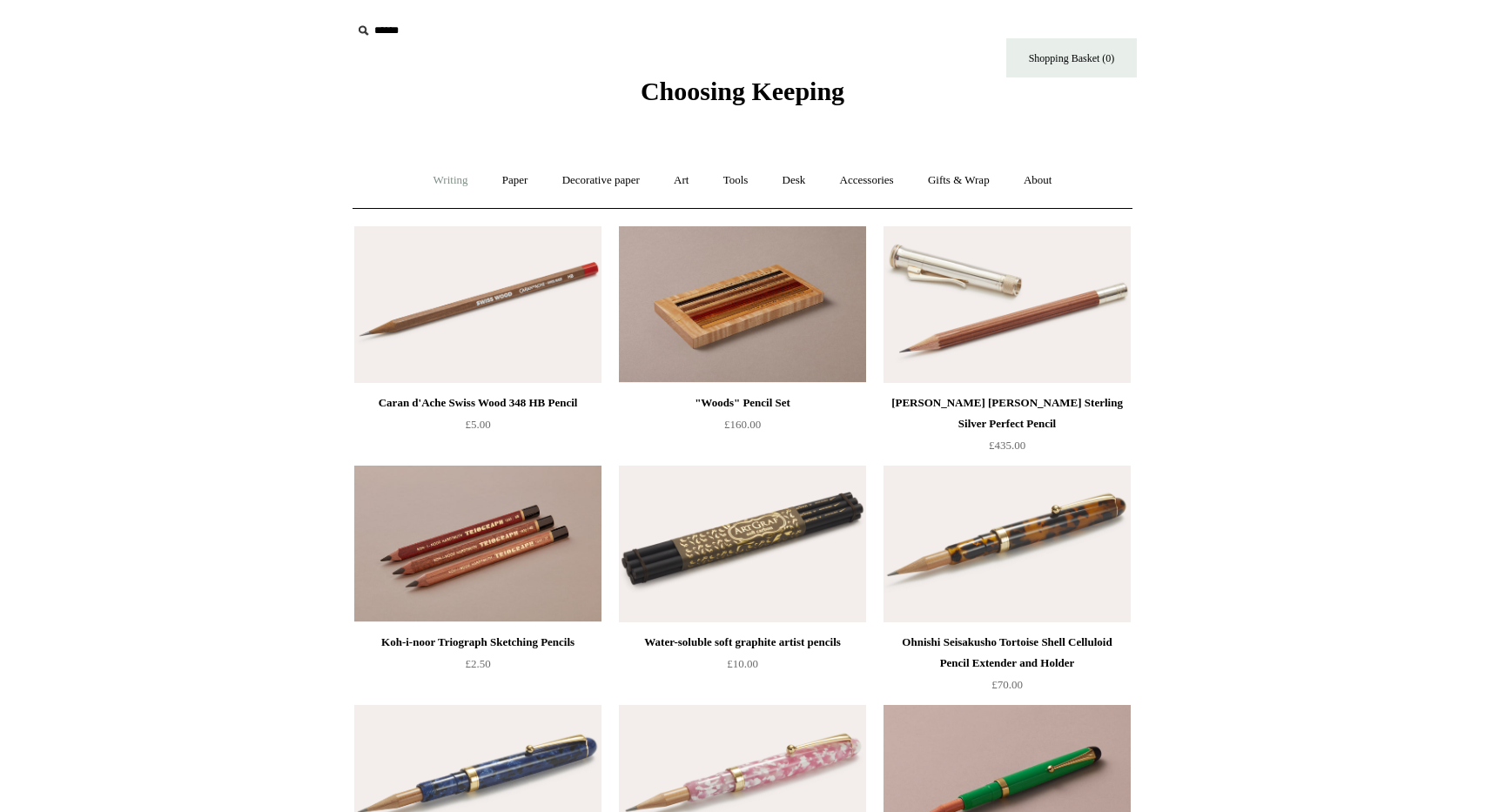
click at [428, 180] on link "Writing +" at bounding box center [451, 180] width 66 height 46
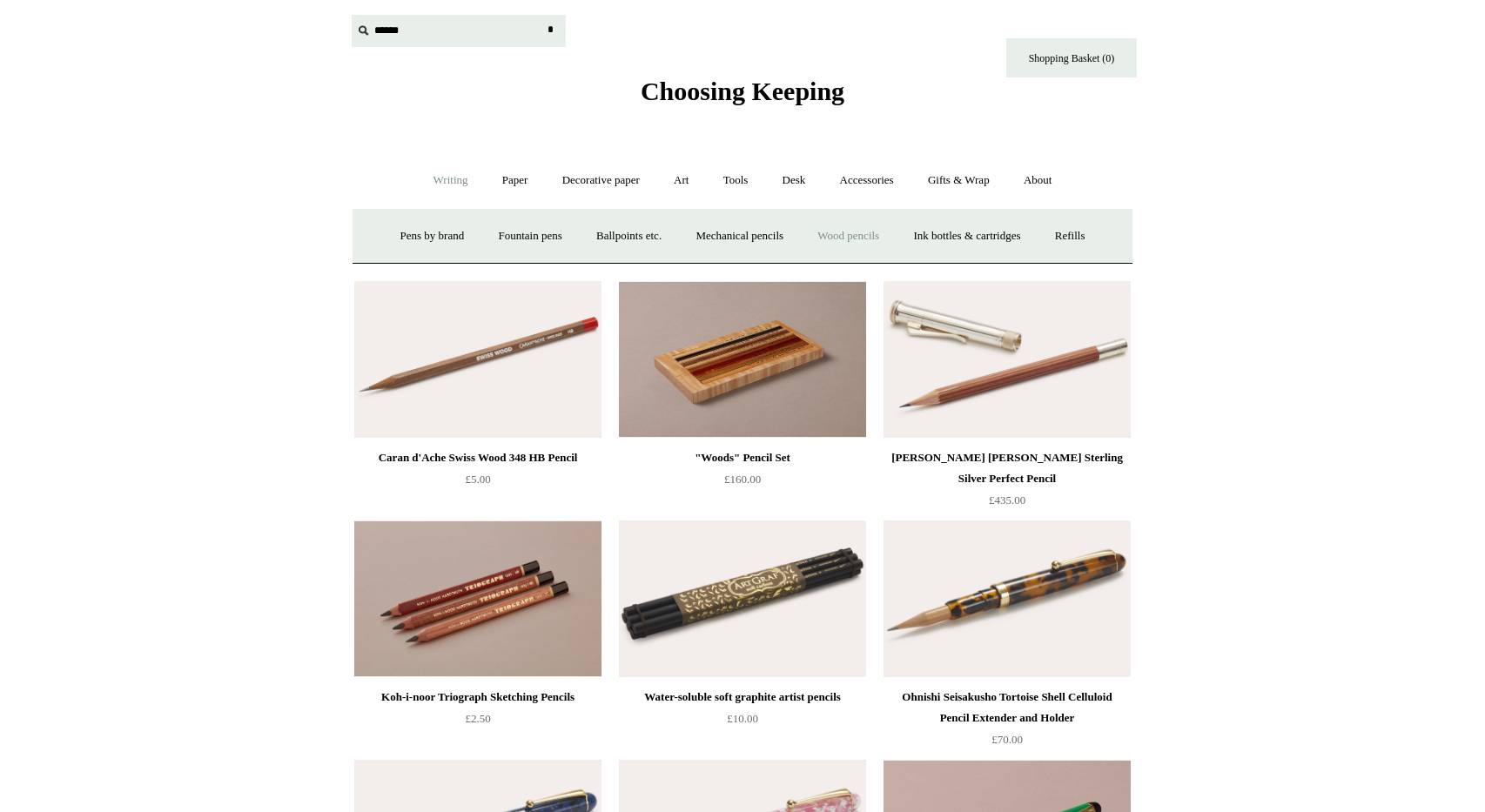
click at [393, 36] on input "text" at bounding box center [459, 31] width 214 height 32
type input "******"
click at [542, 15] on input "*" at bounding box center [550, 30] width 18 height 31
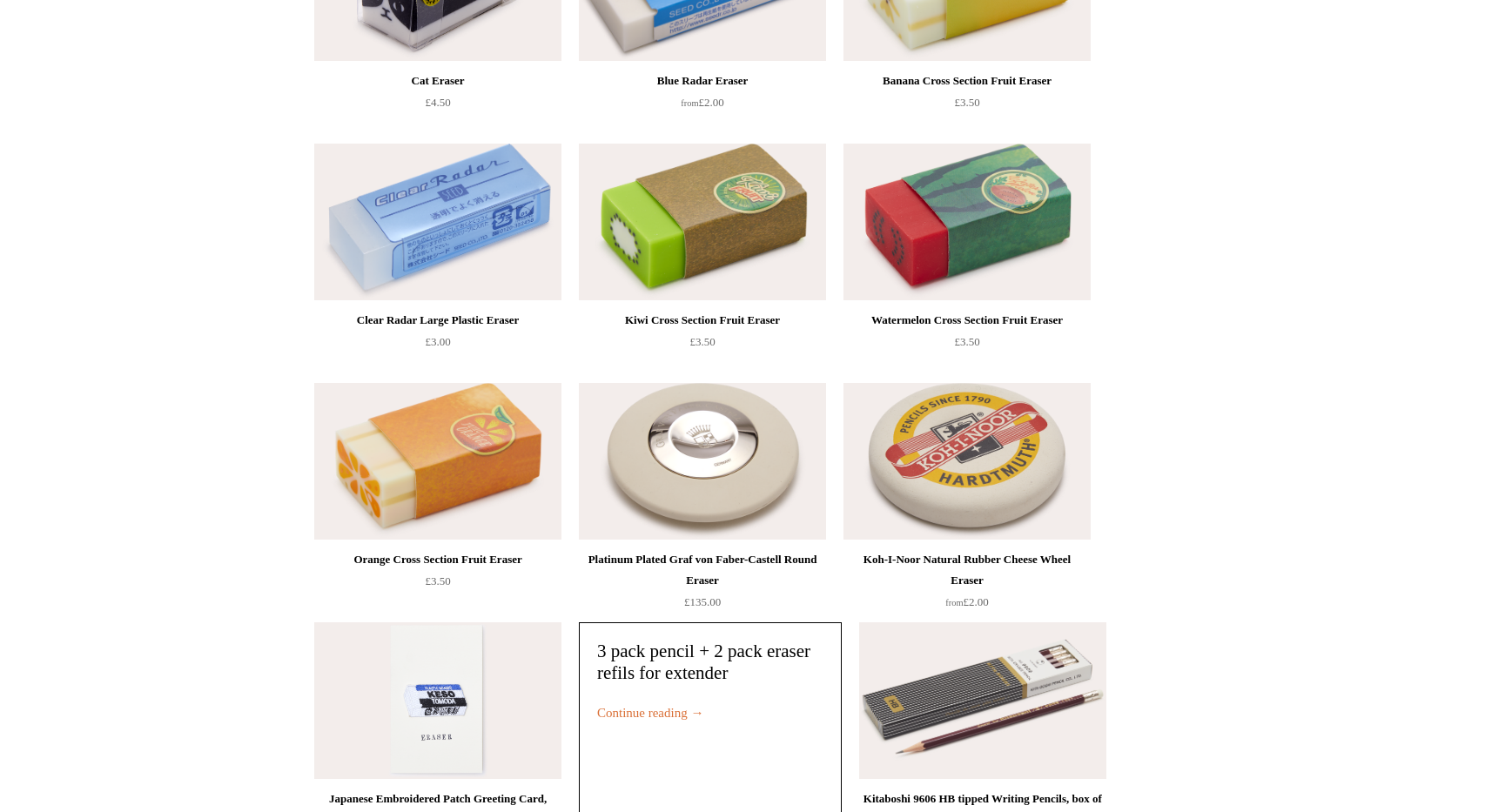
scroll to position [703, 0]
click at [1037, 435] on img at bounding box center [967, 459] width 247 height 156
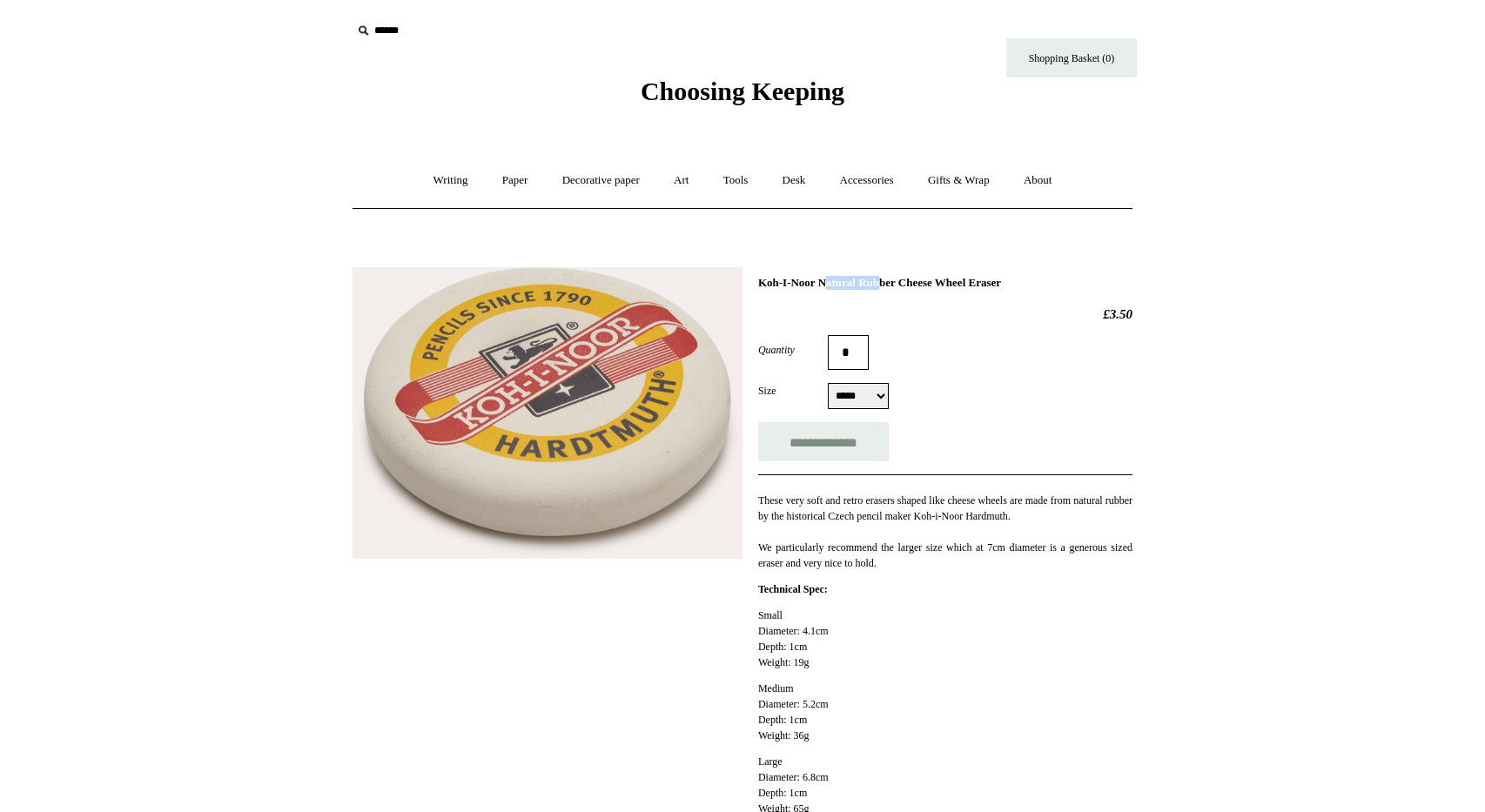
drag, startPoint x: 827, startPoint y: 282, endPoint x: 757, endPoint y: 281, distance: 70.0
click at [758, 281] on h1 "Koh-I-Noor Natural Rubber Cheese Wheel Eraser" at bounding box center [945, 283] width 374 height 14
copy h1 "Koh-I-Noor"
